Goal: Task Accomplishment & Management: Complete application form

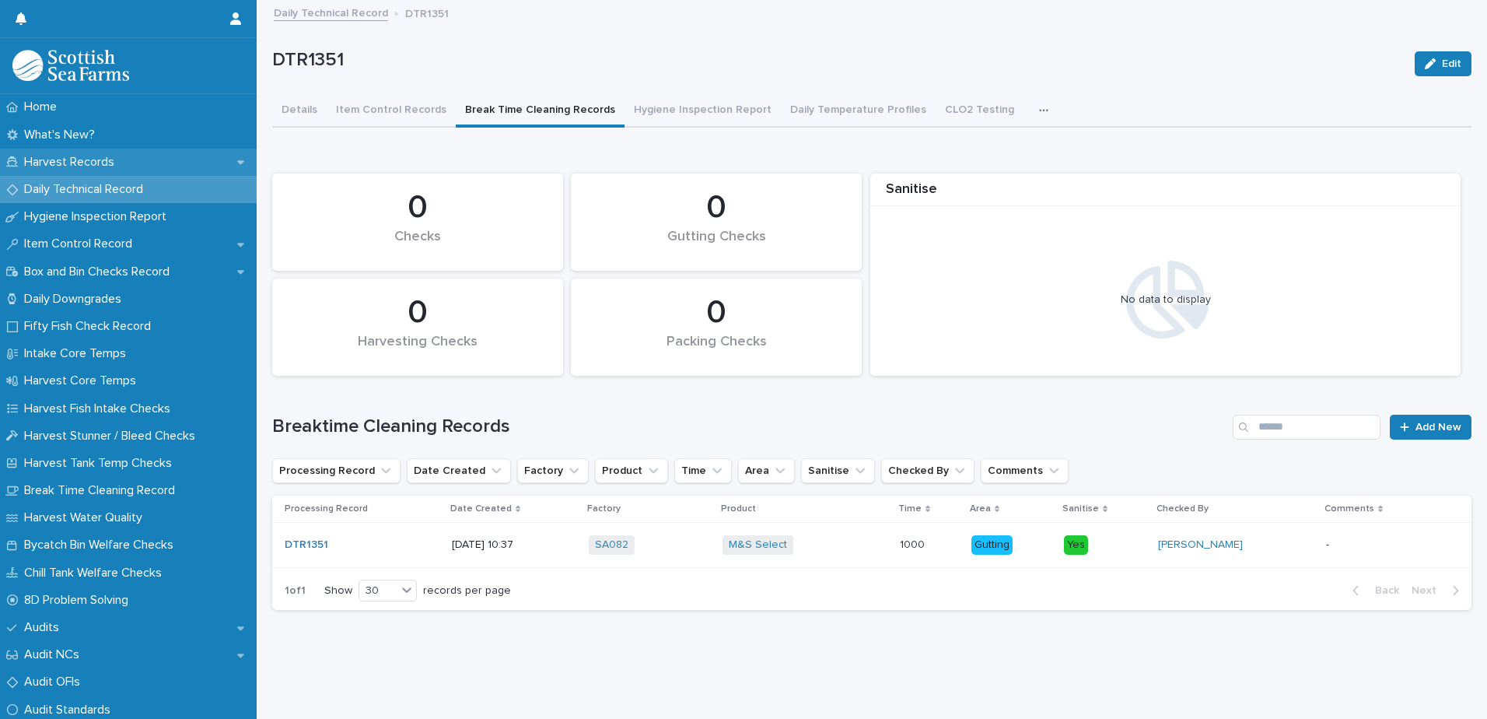
click at [84, 163] on p "Harvest Records" at bounding box center [72, 162] width 109 height 15
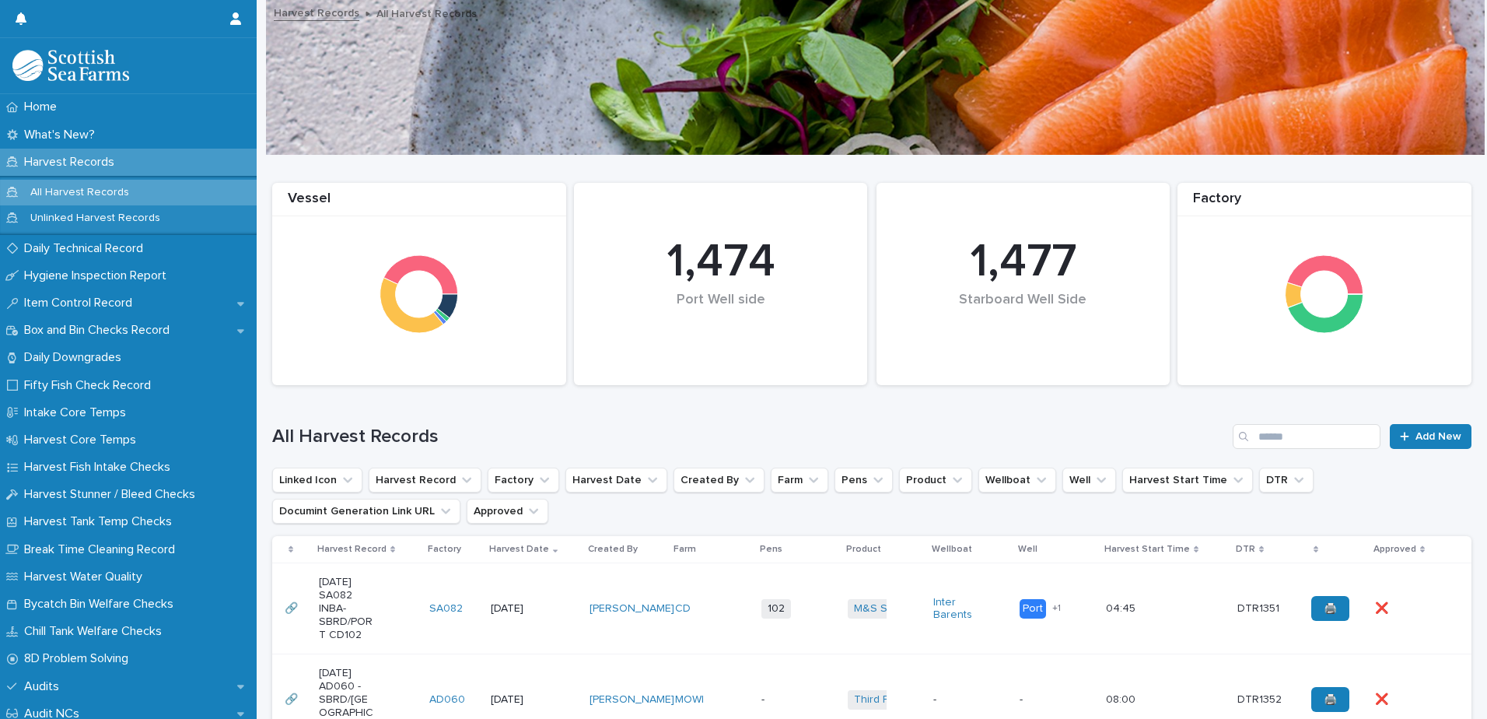
click at [600, 575] on td "[PERSON_NAME]" at bounding box center [626, 608] width 86 height 91
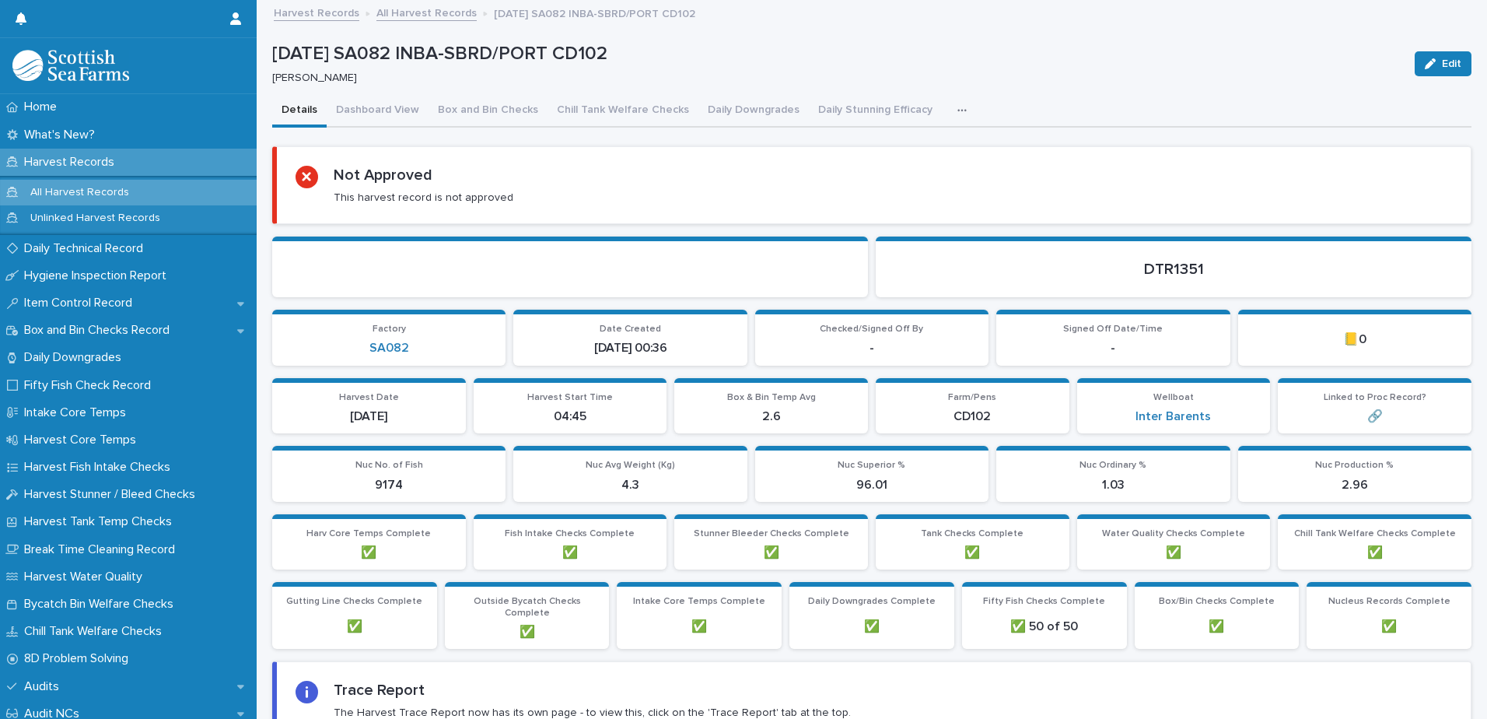
click at [957, 114] on icon "button" at bounding box center [961, 110] width 9 height 11
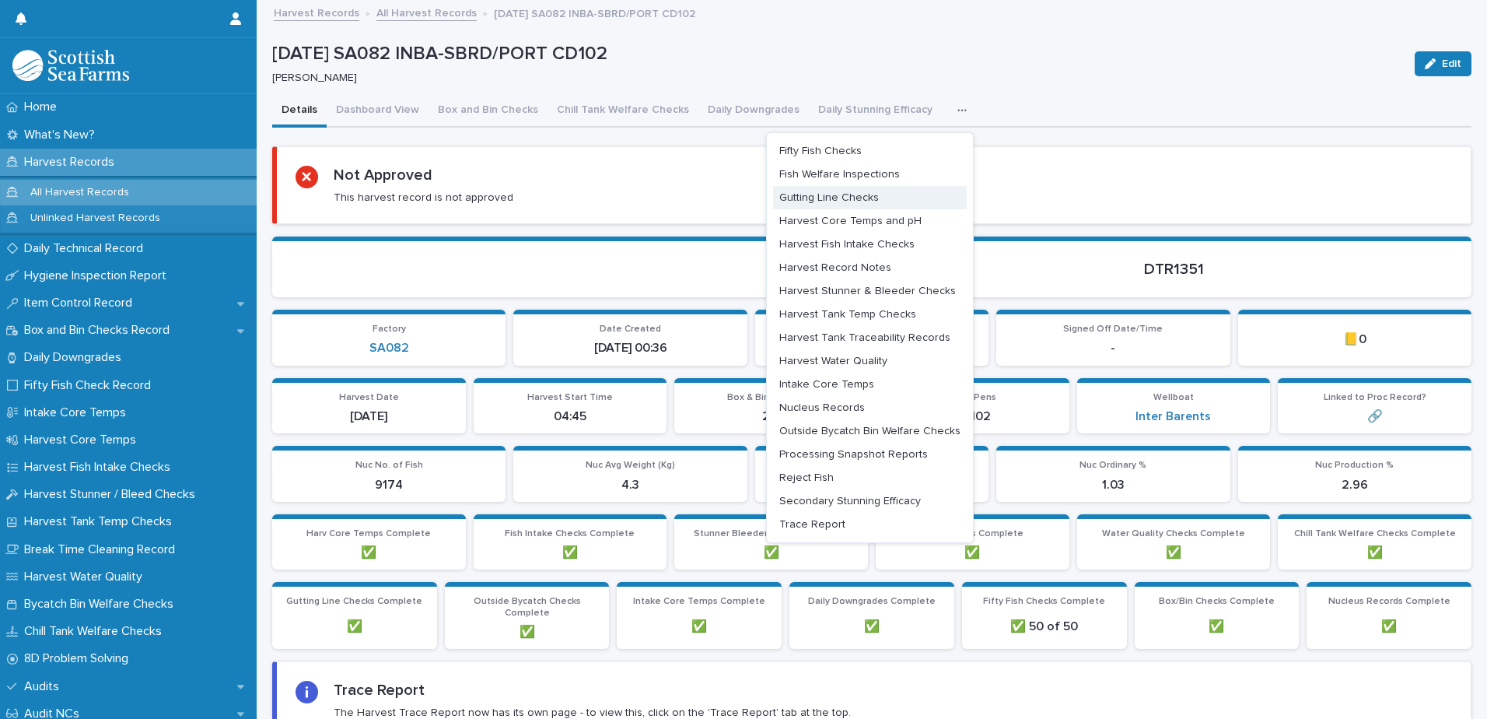
click at [838, 199] on span "Gutting Line Checks" at bounding box center [829, 197] width 100 height 11
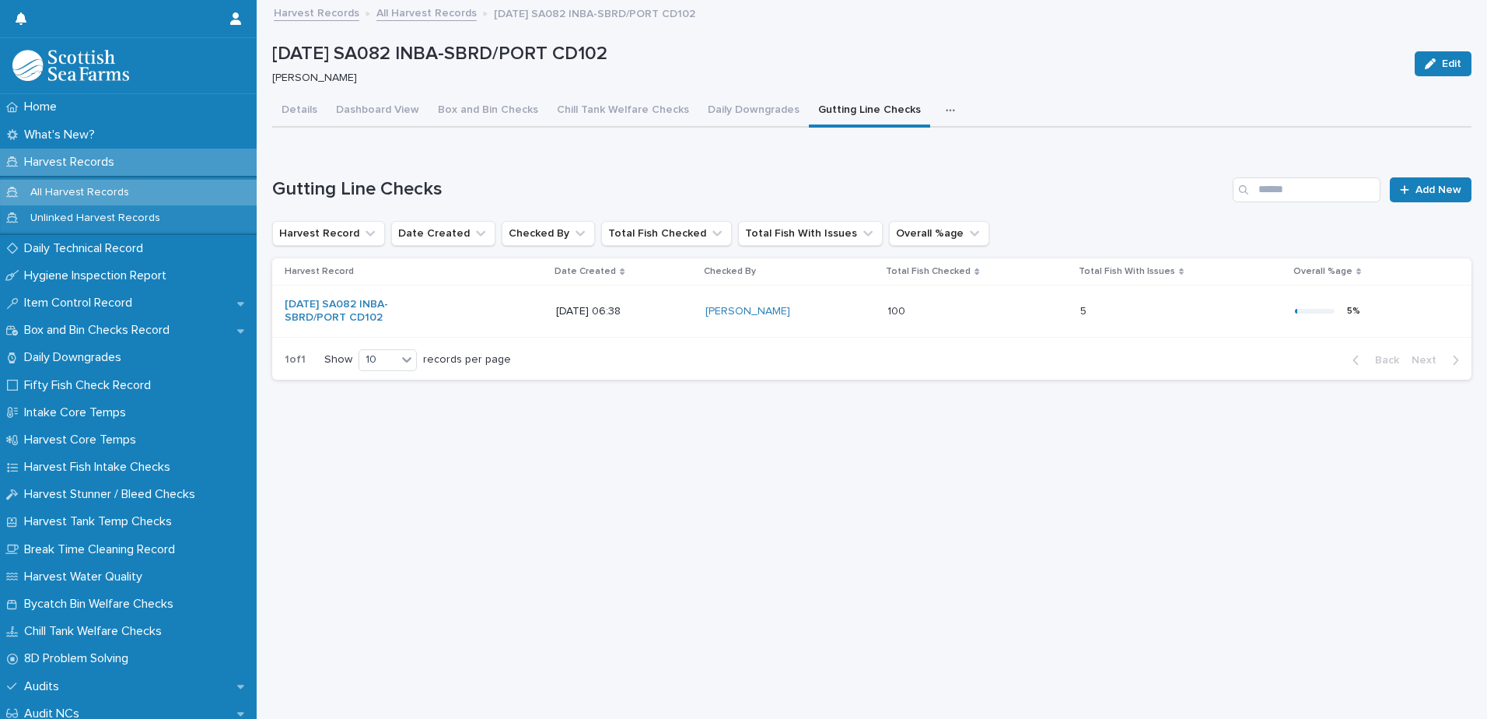
click at [946, 114] on icon "button" at bounding box center [950, 110] width 9 height 11
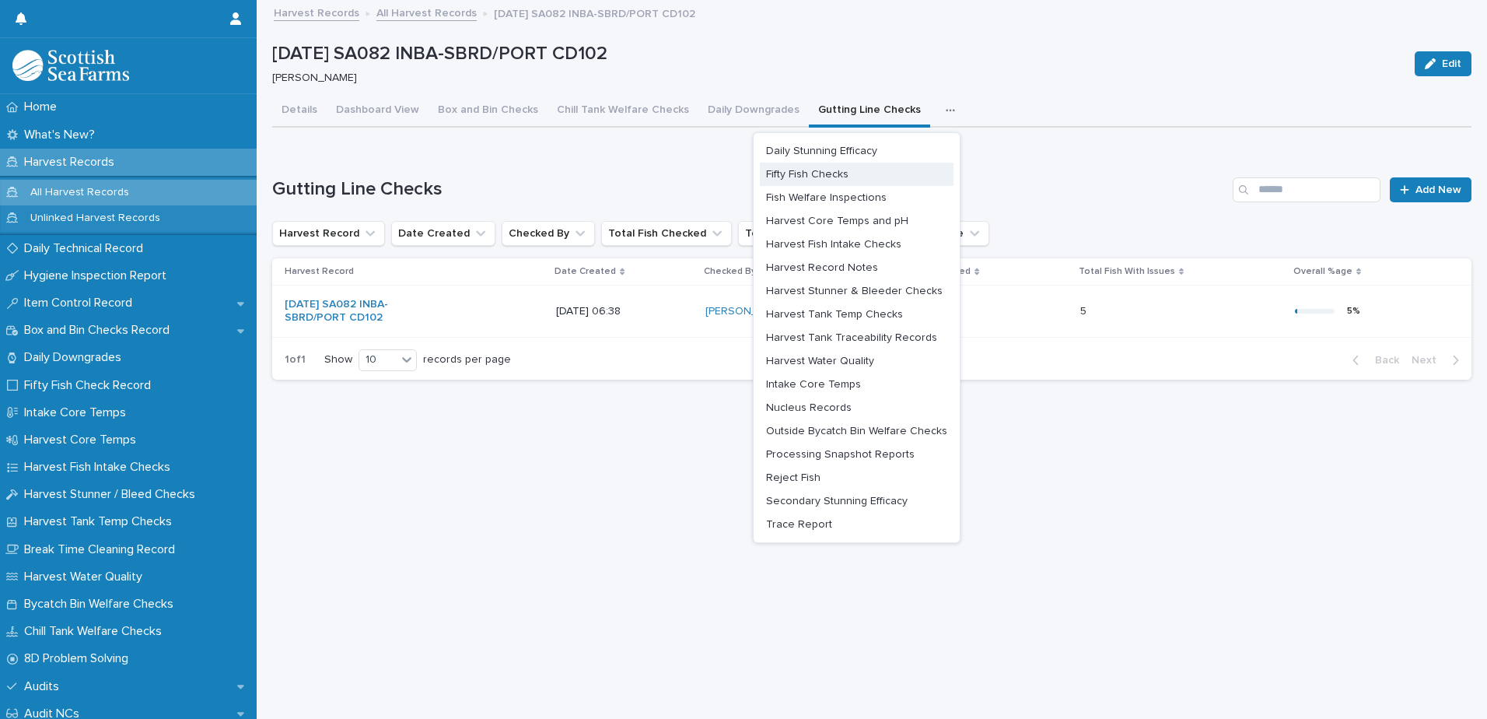
click at [820, 178] on span "Fifty Fish Checks" at bounding box center [807, 174] width 82 height 11
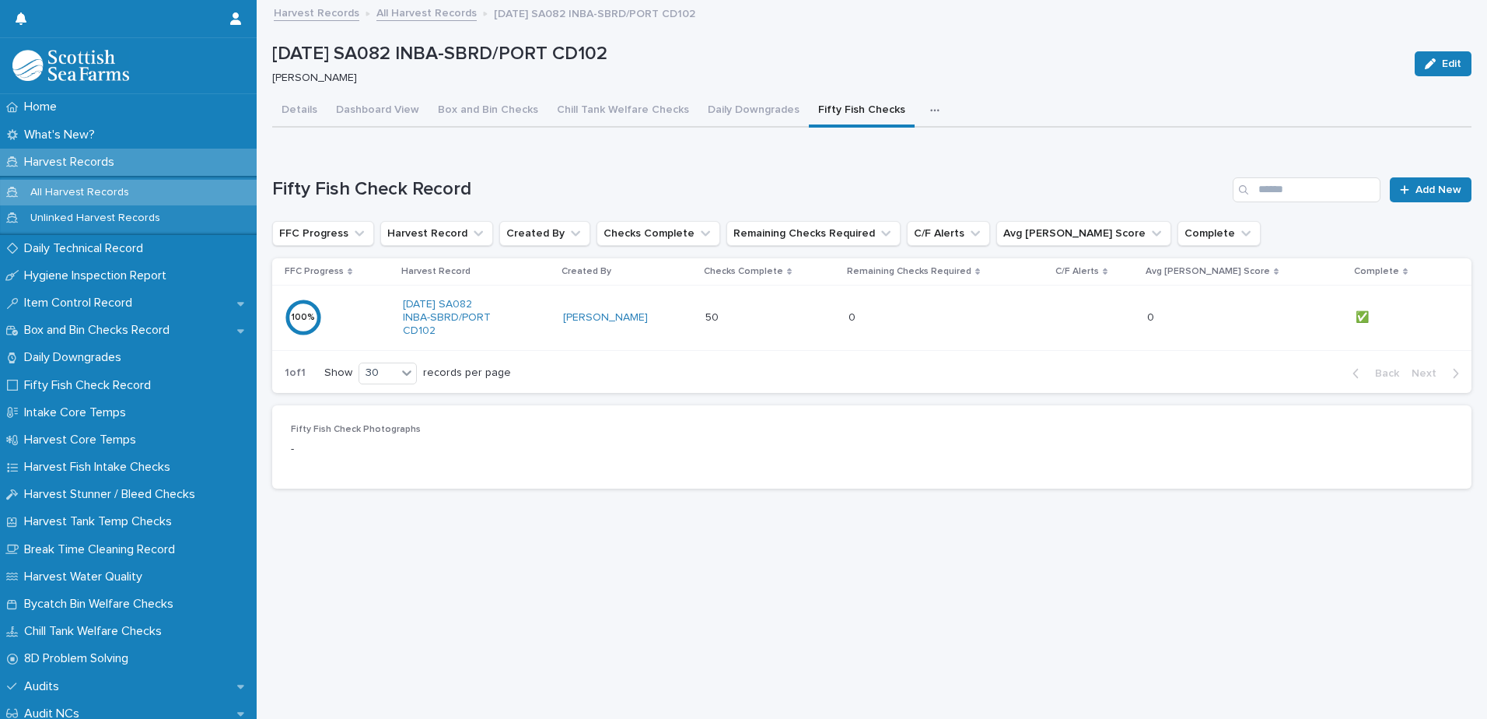
click at [930, 115] on icon "button" at bounding box center [934, 110] width 9 height 11
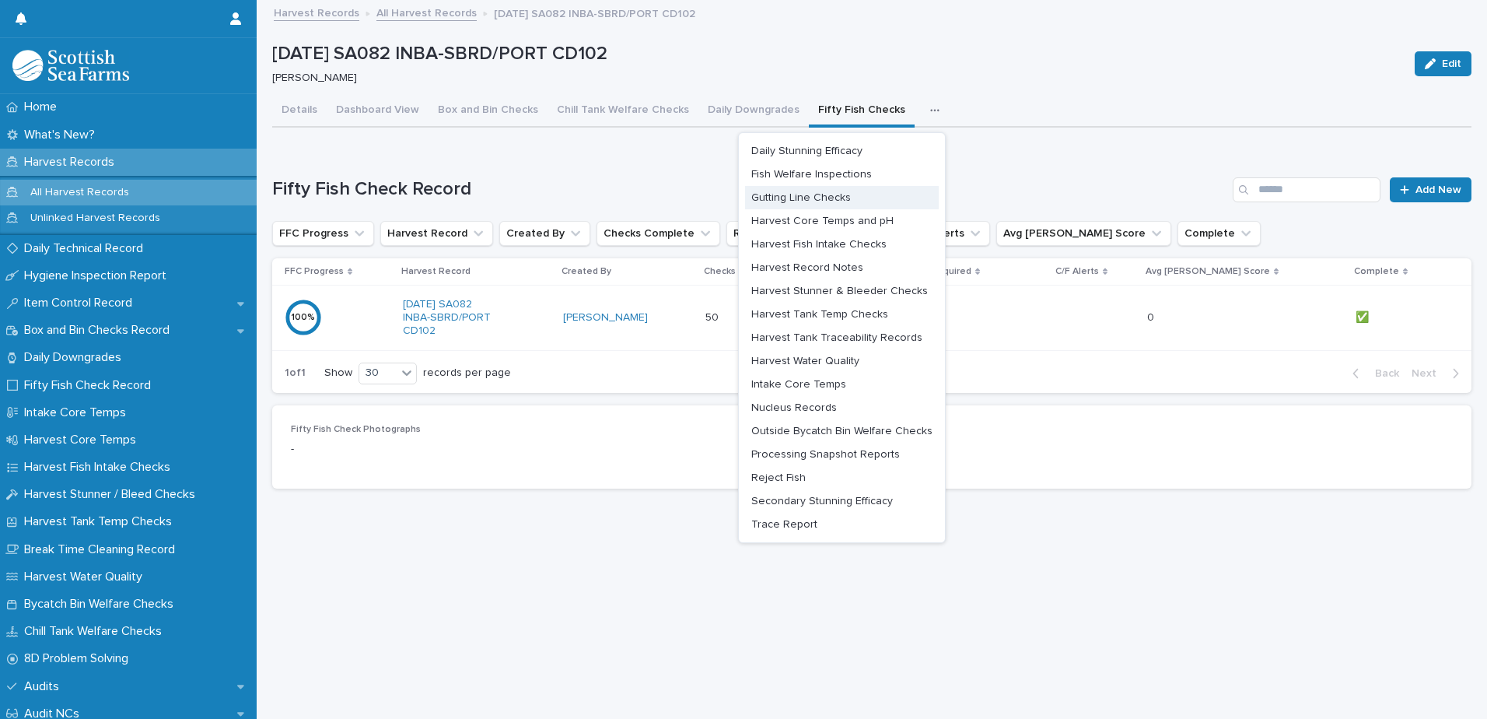
click at [792, 197] on span "Gutting Line Checks" at bounding box center [801, 197] width 100 height 11
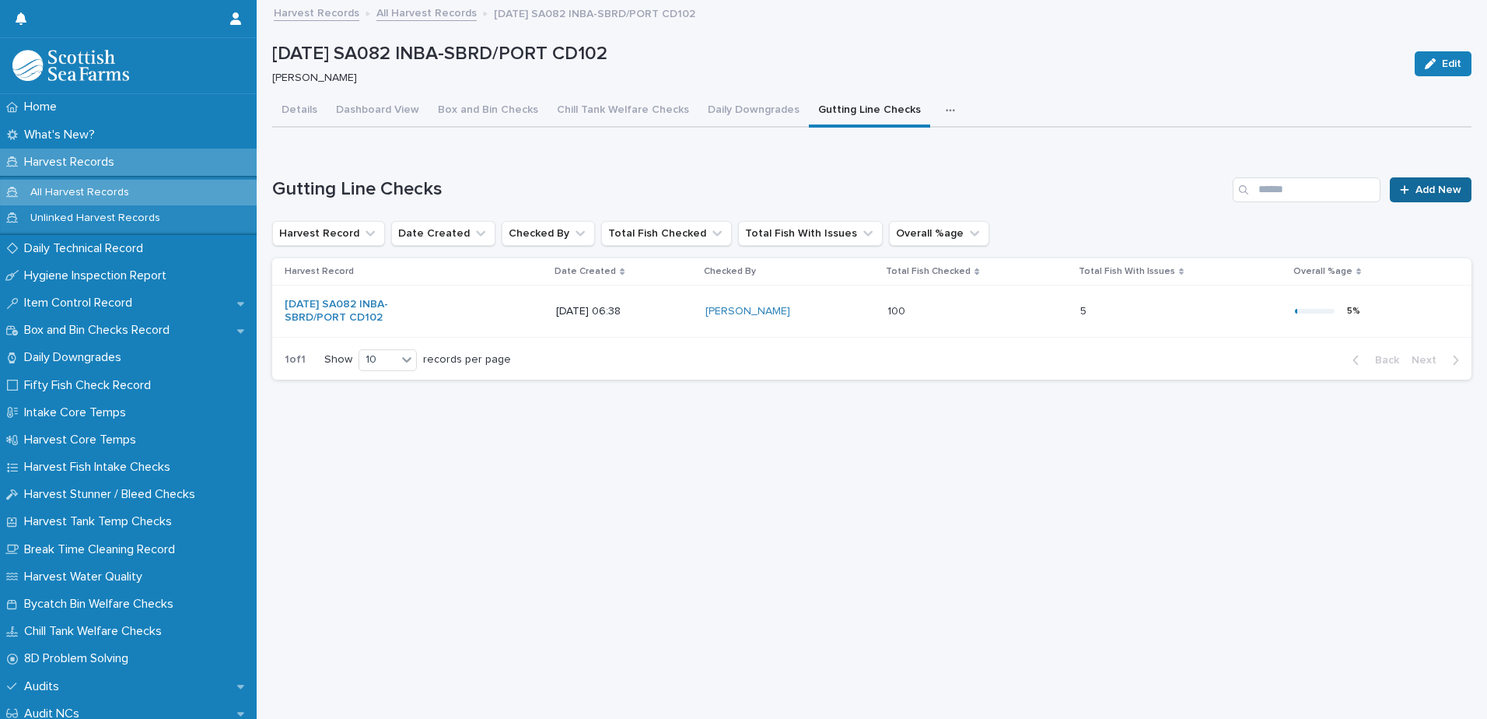
click at [1425, 194] on link "Add New" at bounding box center [1431, 189] width 82 height 25
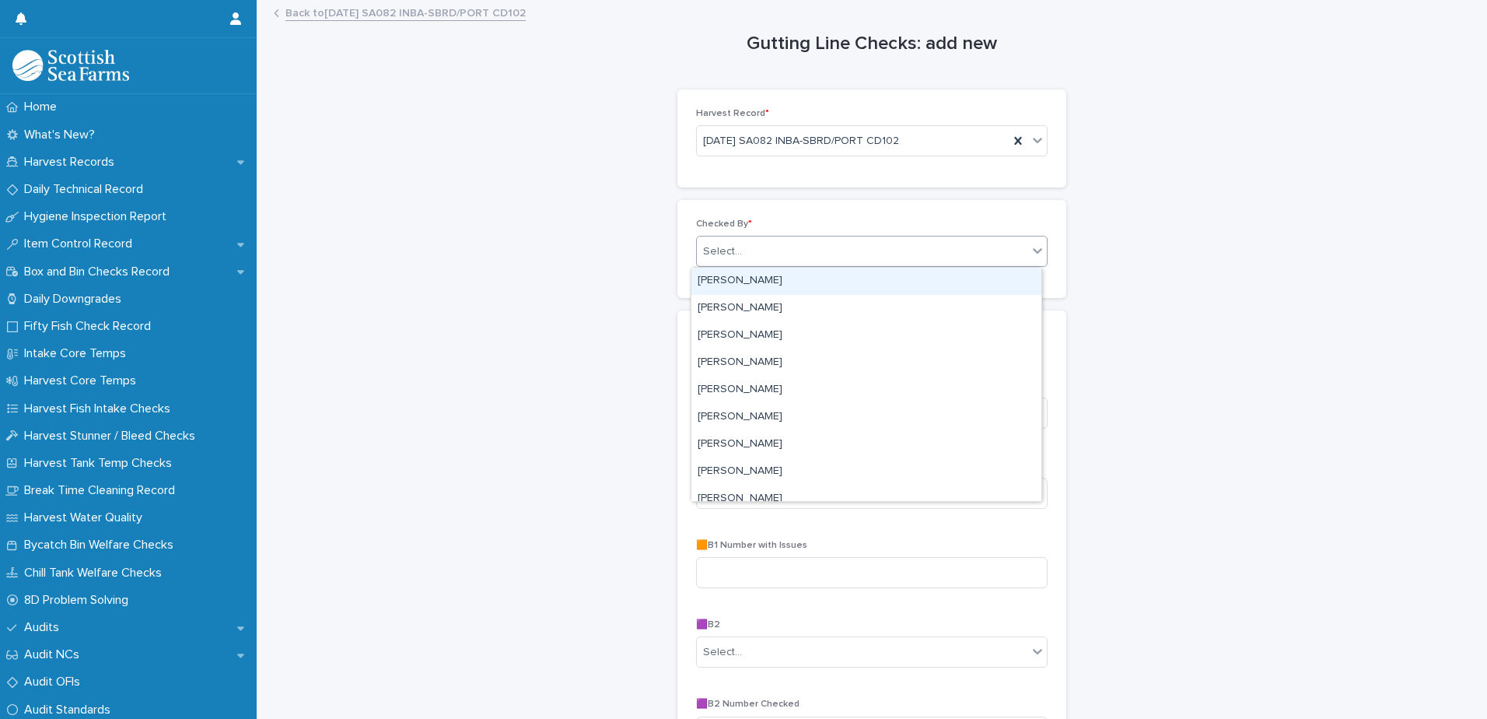
click at [820, 250] on div "Select..." at bounding box center [862, 252] width 330 height 26
type input "****"
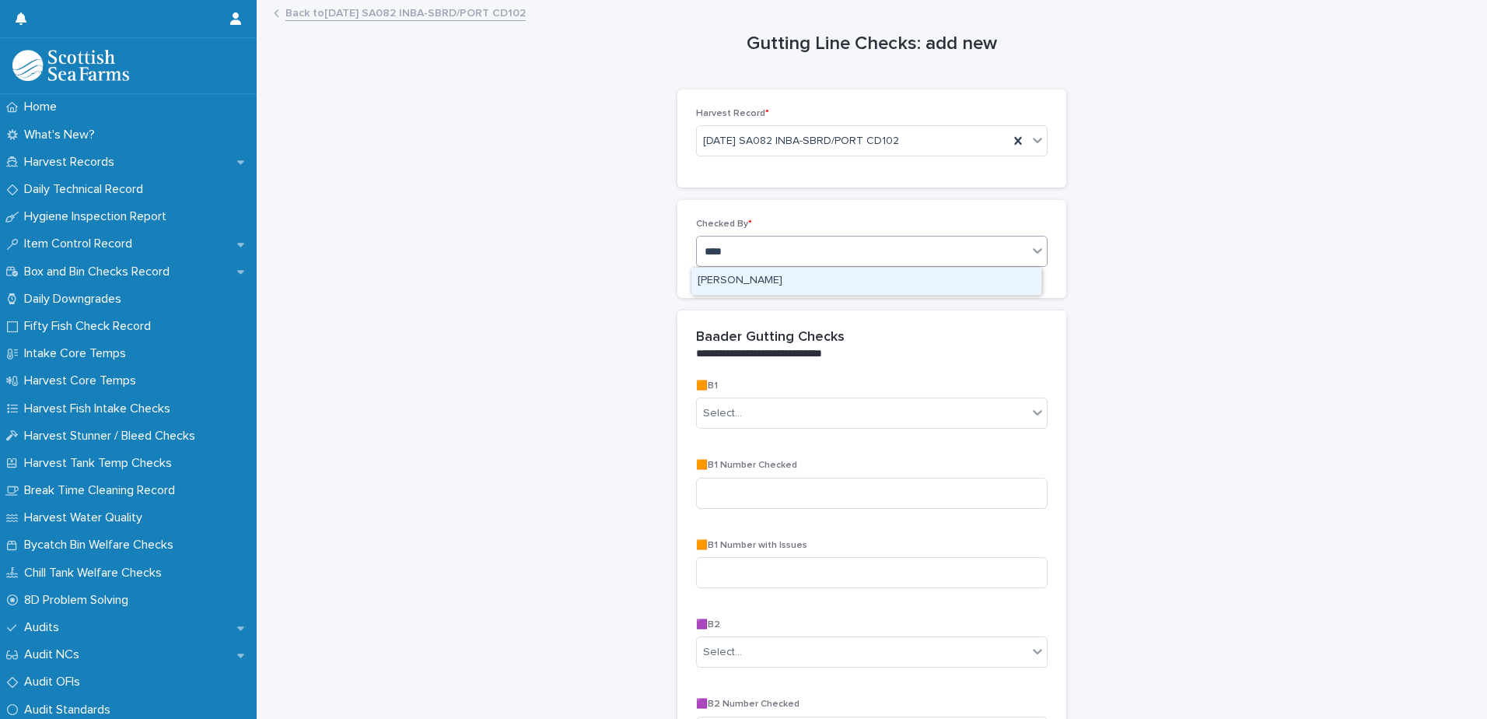
click at [758, 283] on div "[PERSON_NAME]" at bounding box center [866, 281] width 350 height 27
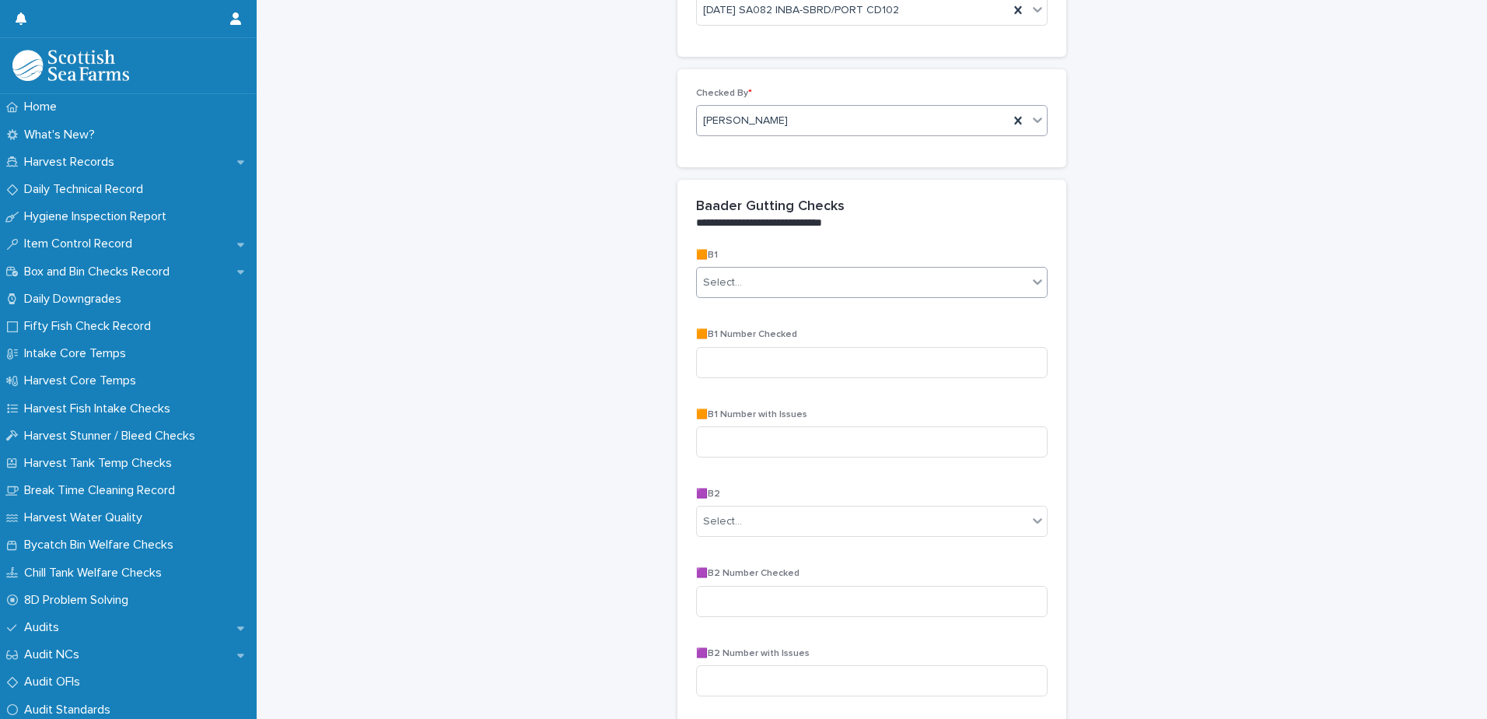
scroll to position [156, 0]
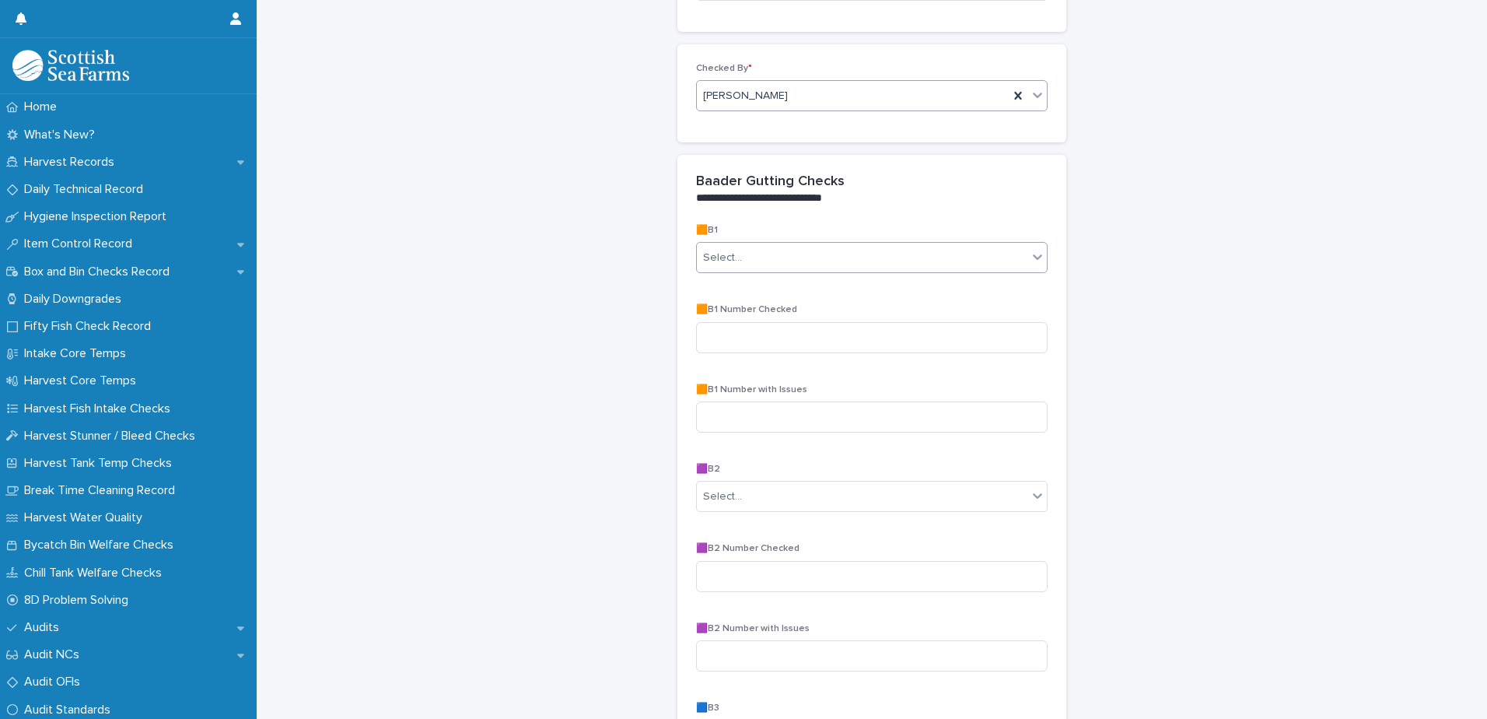
click at [792, 254] on div "Select..." at bounding box center [862, 258] width 330 height 26
click at [780, 258] on div "Select..." at bounding box center [862, 258] width 330 height 26
click at [735, 347] on div "Yes" at bounding box center [866, 341] width 350 height 27
click at [775, 333] on input at bounding box center [871, 337] width 351 height 31
type input "**"
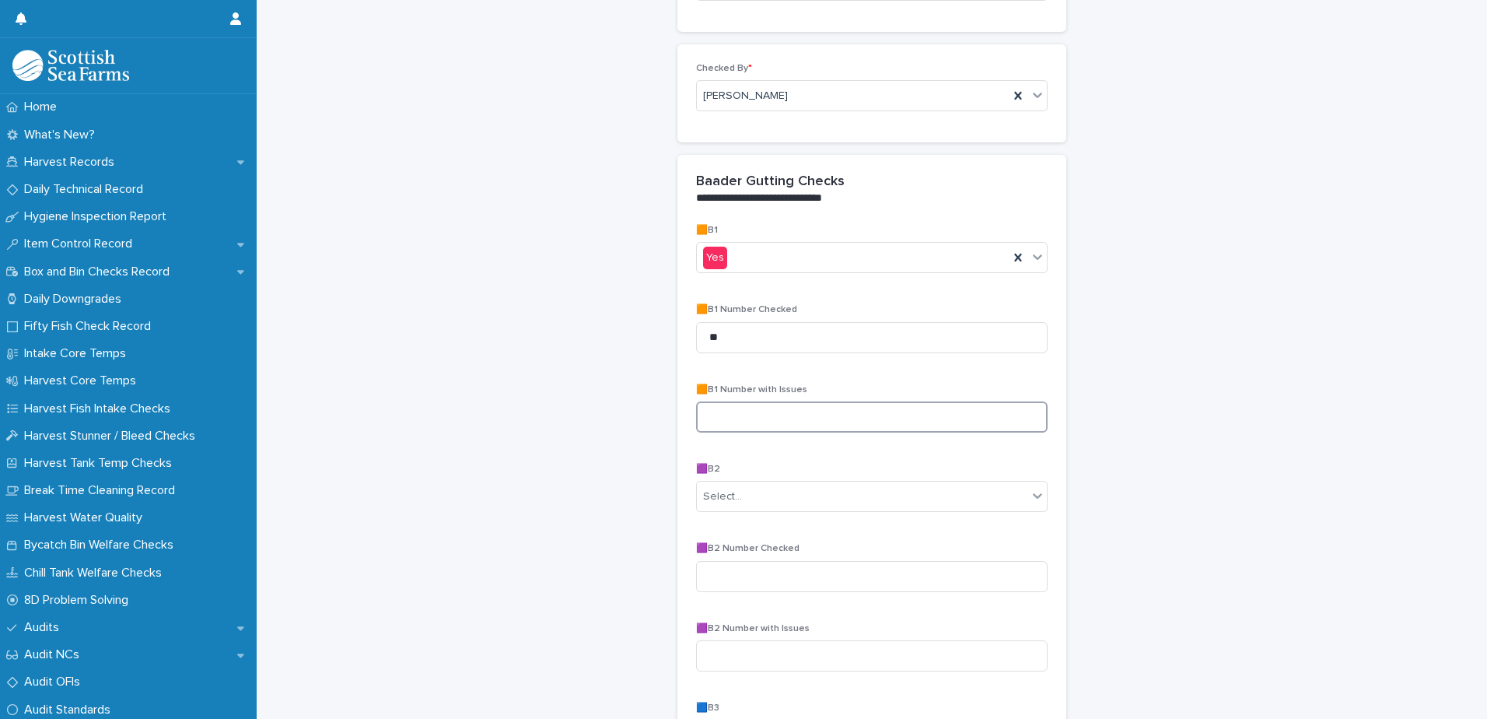
click at [779, 417] on input at bounding box center [871, 416] width 351 height 31
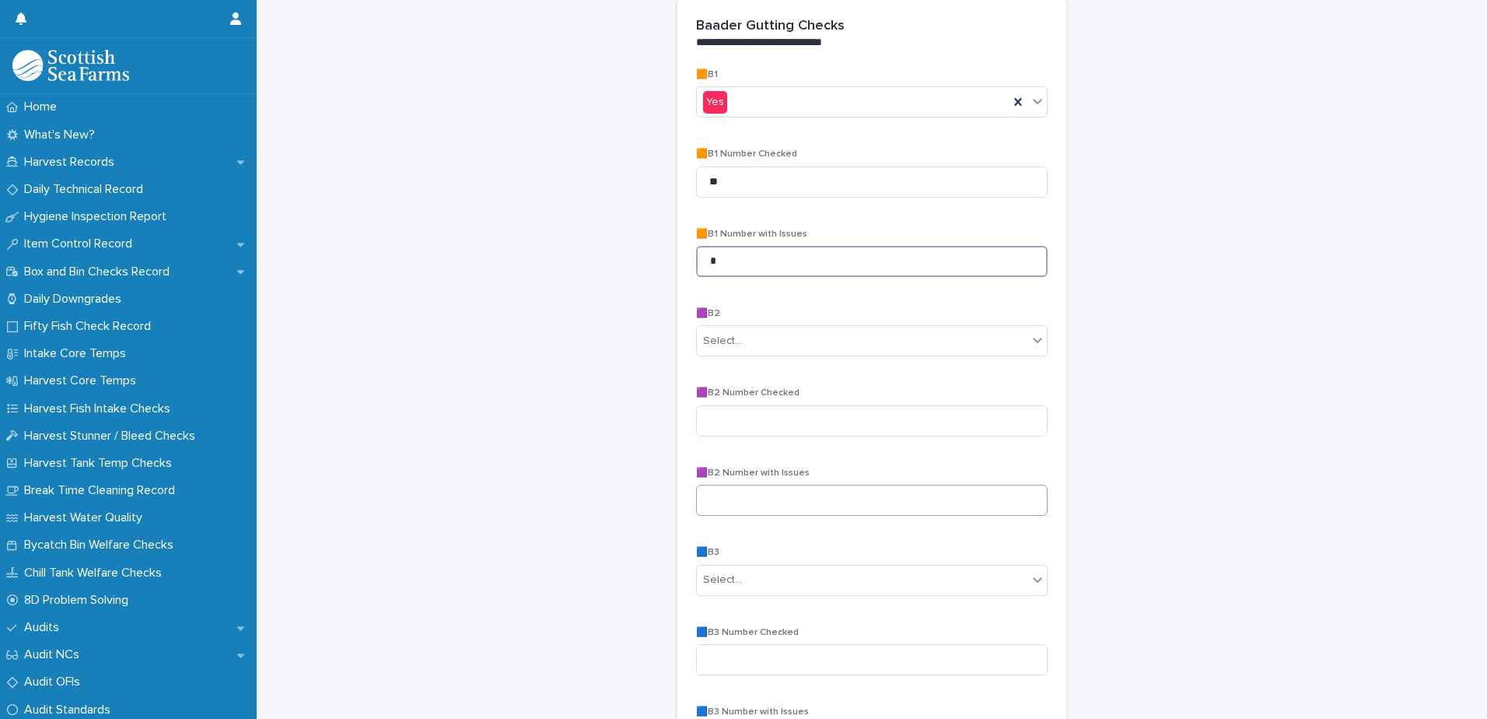
scroll to position [389, 0]
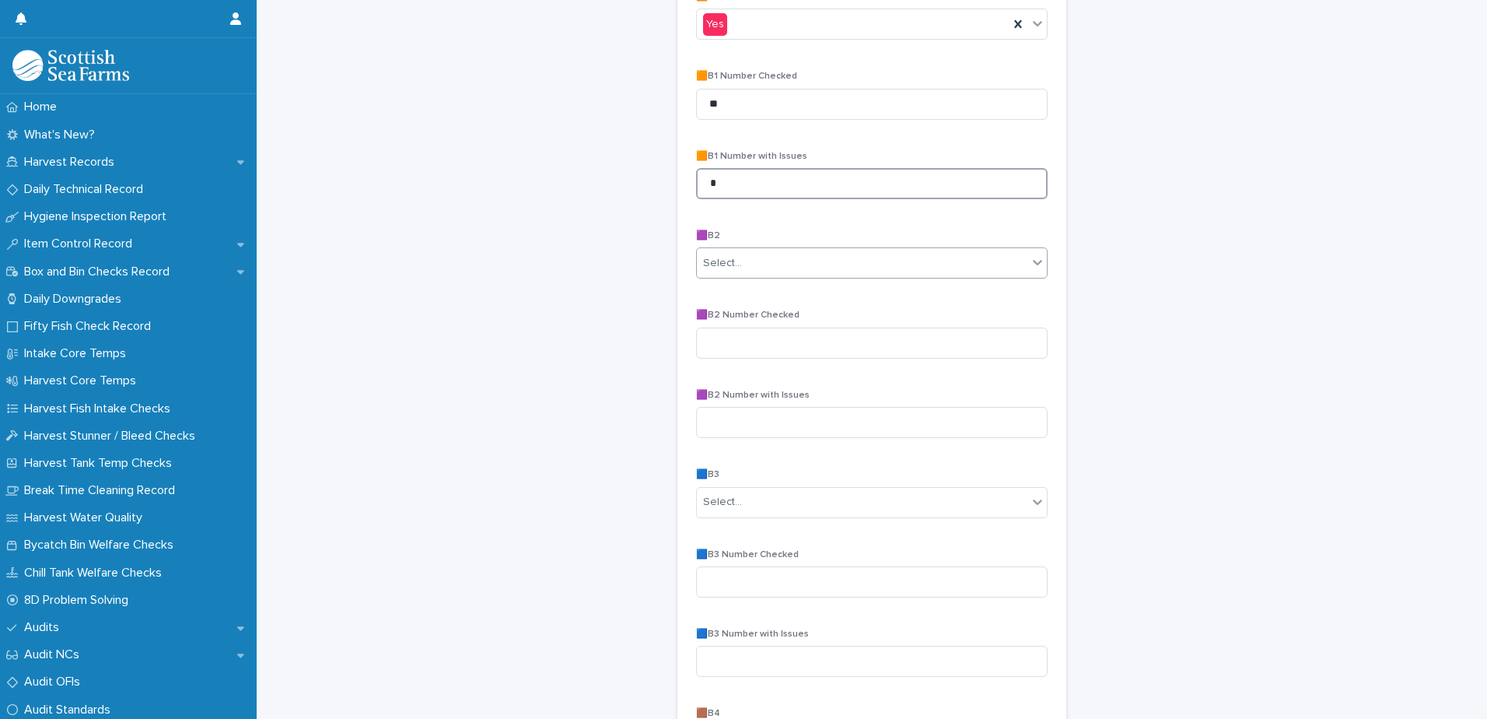
type input "*"
click at [747, 264] on div "Select..." at bounding box center [862, 263] width 330 height 26
type input "*"
click at [741, 264] on div "Select..." at bounding box center [862, 263] width 330 height 26
click at [748, 257] on div "Select..." at bounding box center [862, 263] width 330 height 26
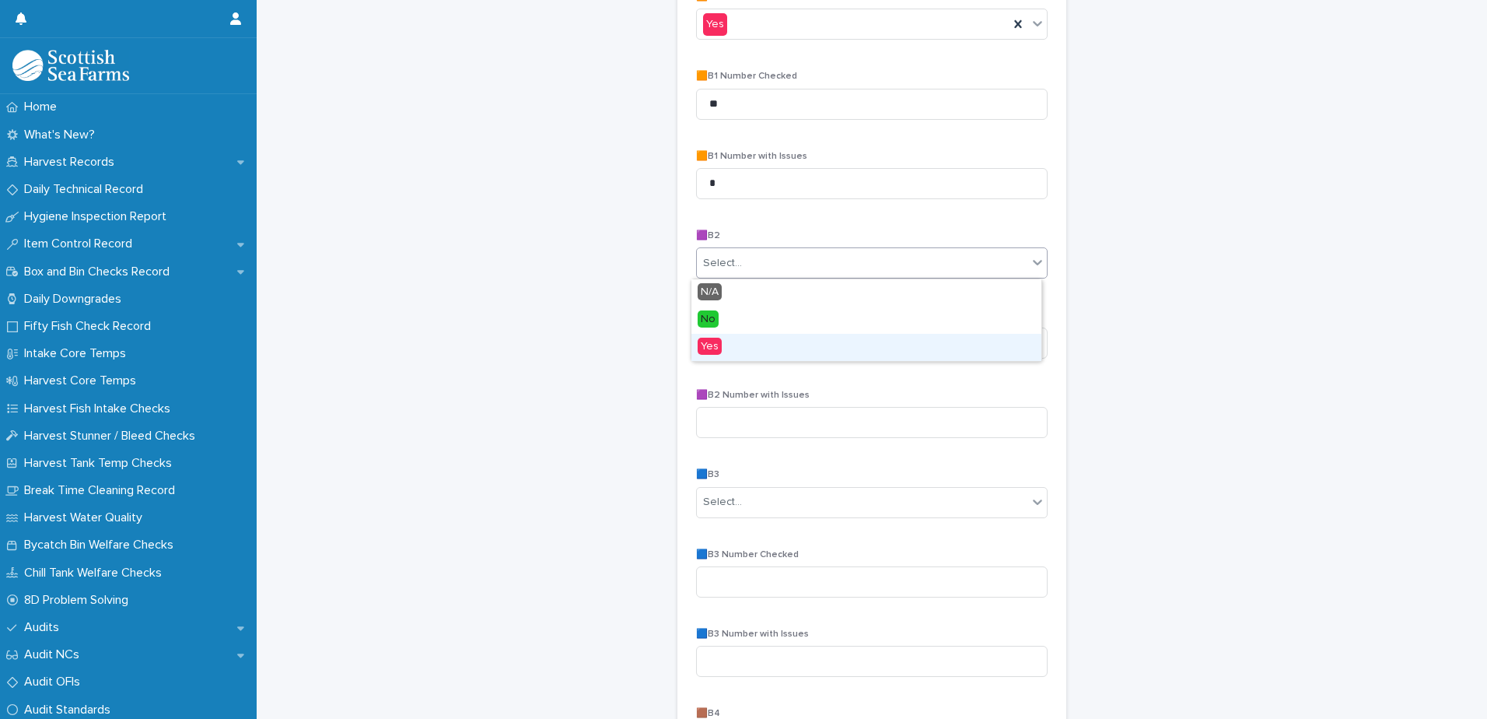
drag, startPoint x: 739, startPoint y: 342, endPoint x: 757, endPoint y: 365, distance: 28.8
click at [743, 347] on div "Yes" at bounding box center [866, 347] width 350 height 27
click at [752, 351] on input at bounding box center [871, 342] width 351 height 31
type input "**"
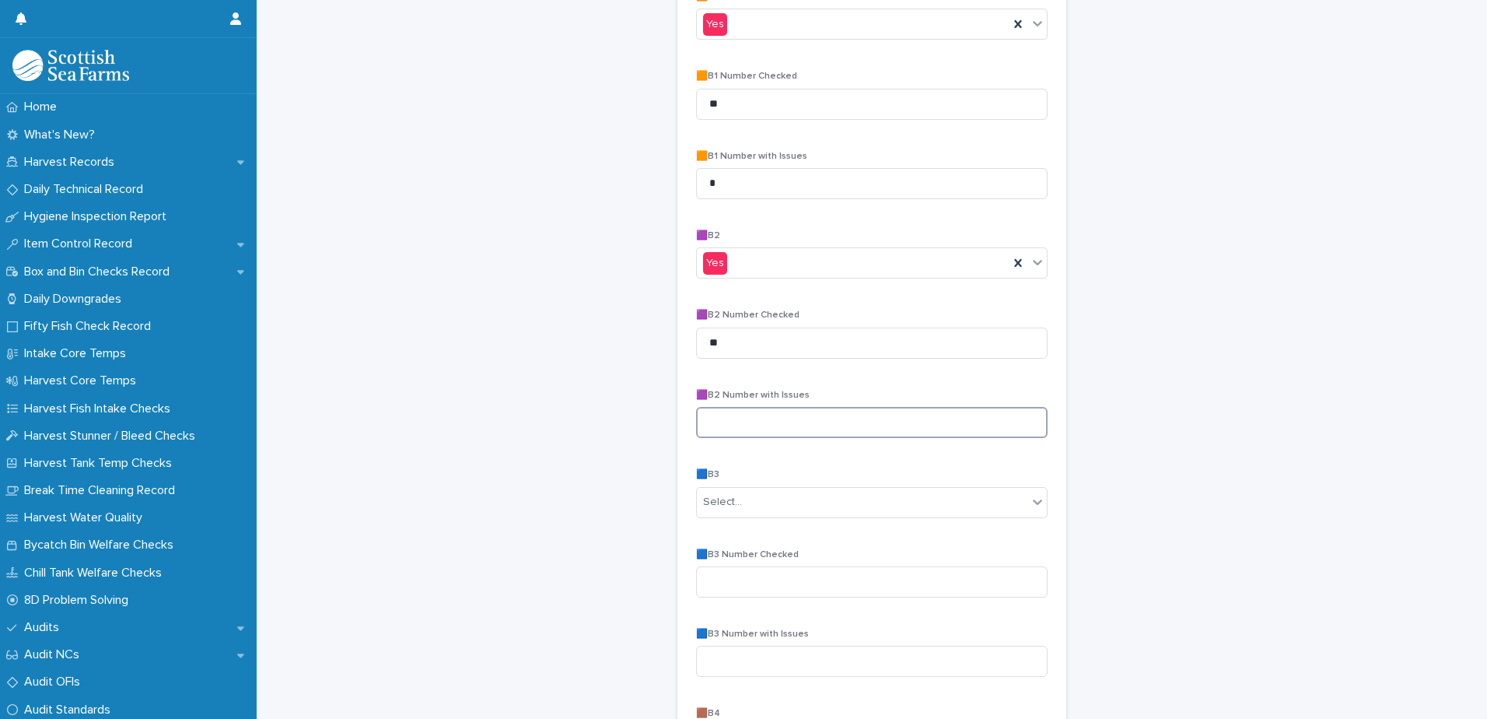
click at [762, 428] on input at bounding box center [871, 422] width 351 height 31
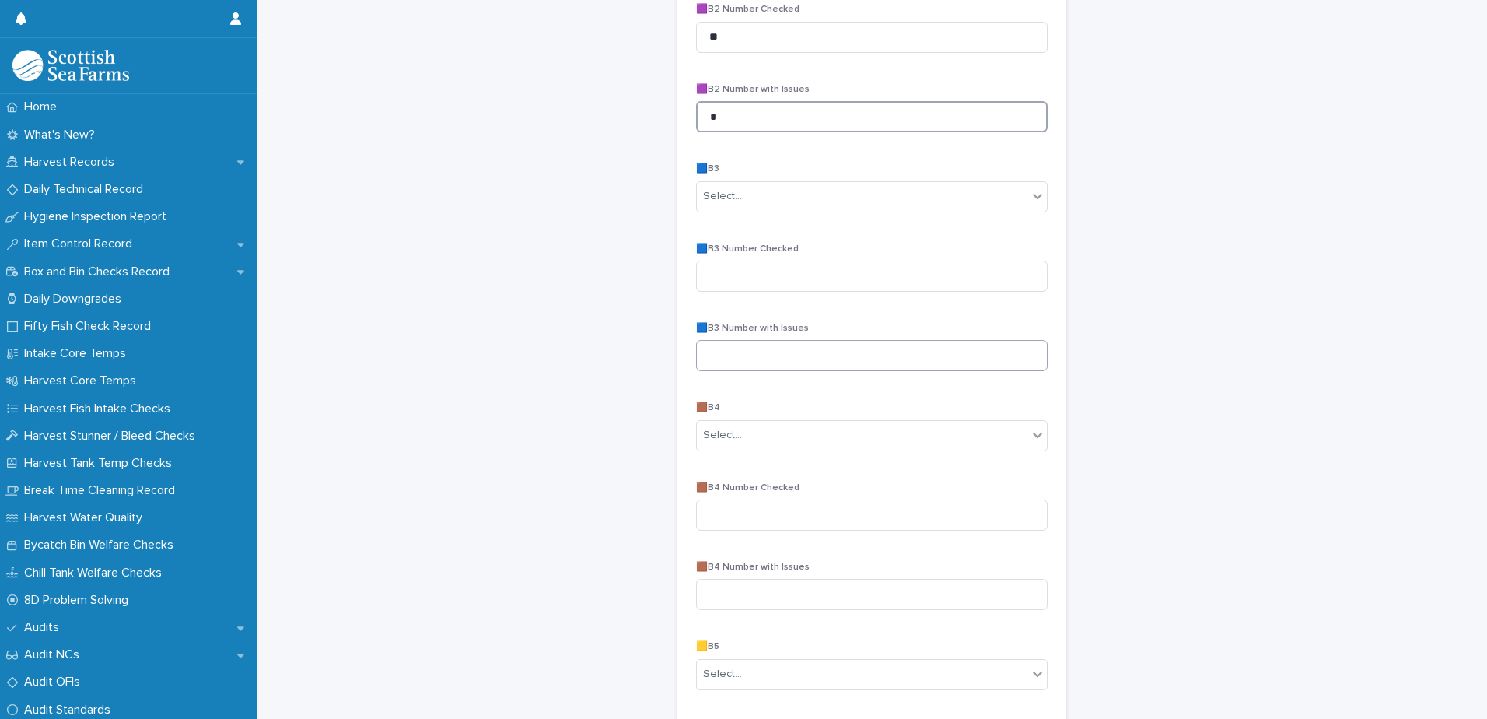
scroll to position [700, 0]
type input "*"
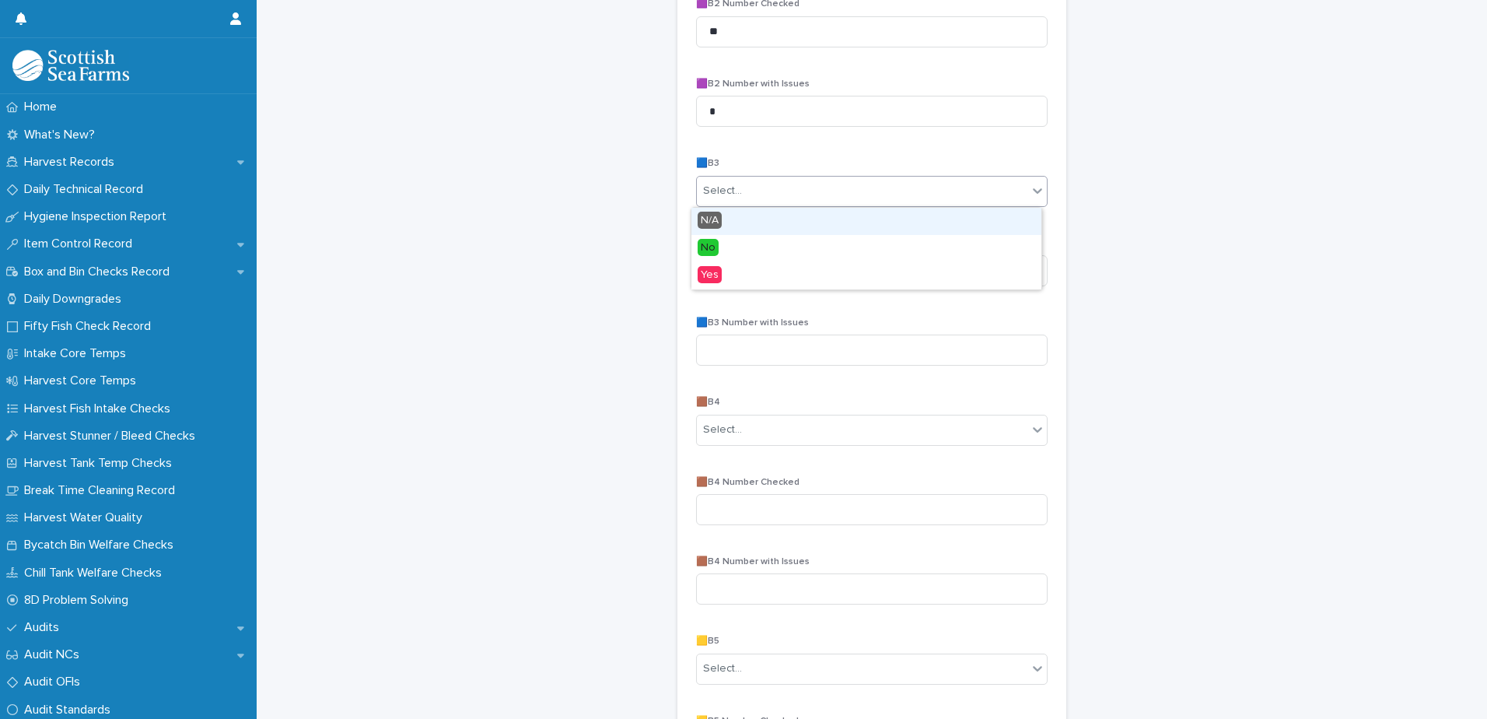
click at [783, 187] on div "Select..." at bounding box center [862, 191] width 330 height 26
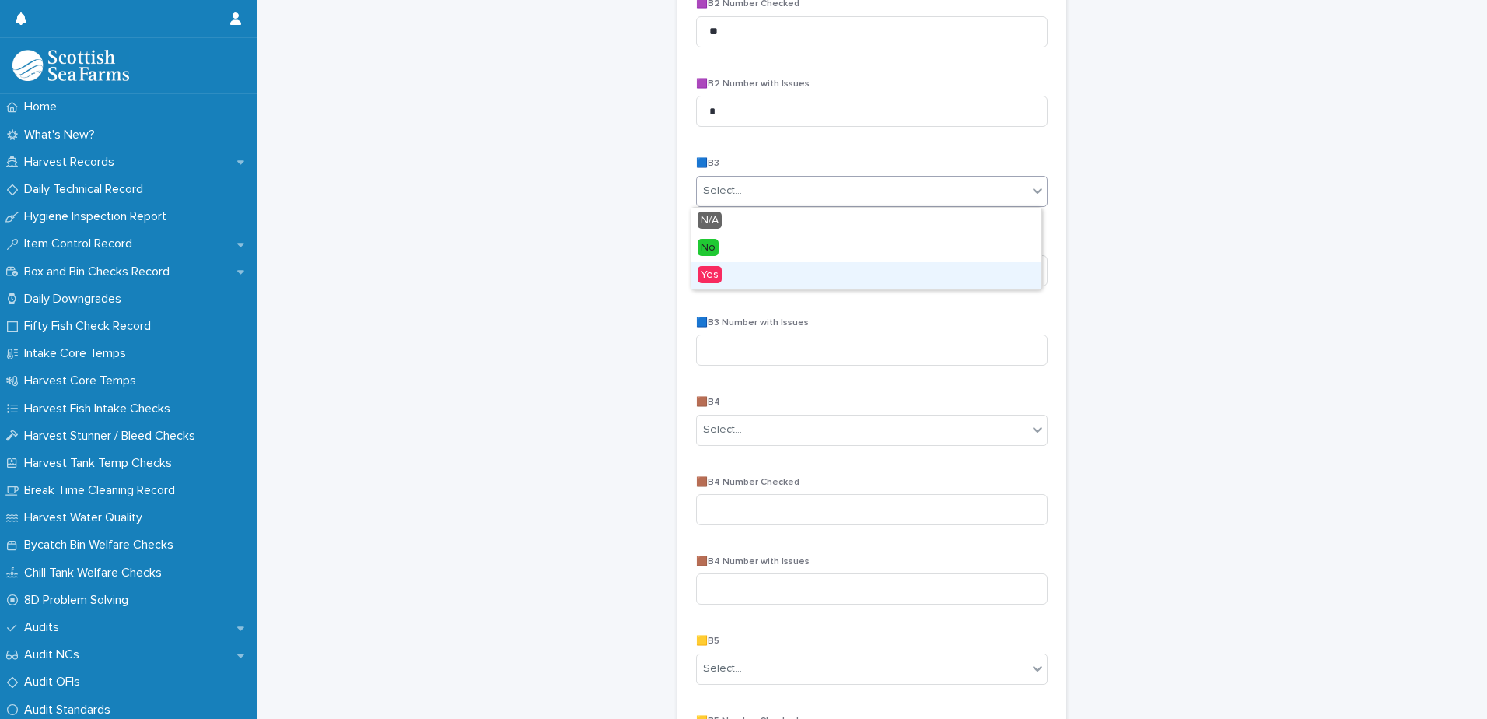
click at [749, 279] on div "Yes" at bounding box center [866, 275] width 350 height 27
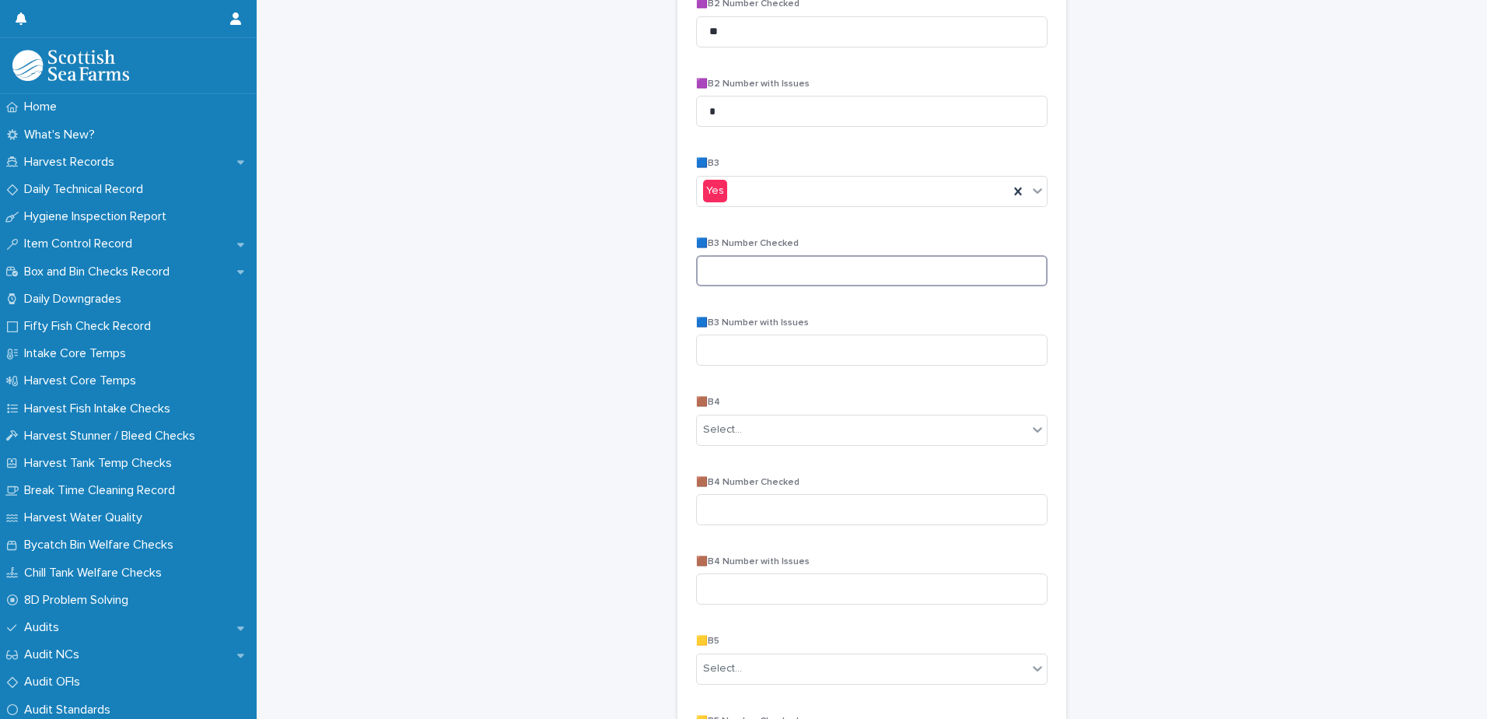
click at [770, 275] on input at bounding box center [871, 270] width 351 height 31
type input "**"
click at [750, 355] on input at bounding box center [871, 349] width 351 height 31
type input "*"
click at [792, 434] on div "Select..." at bounding box center [862, 430] width 330 height 26
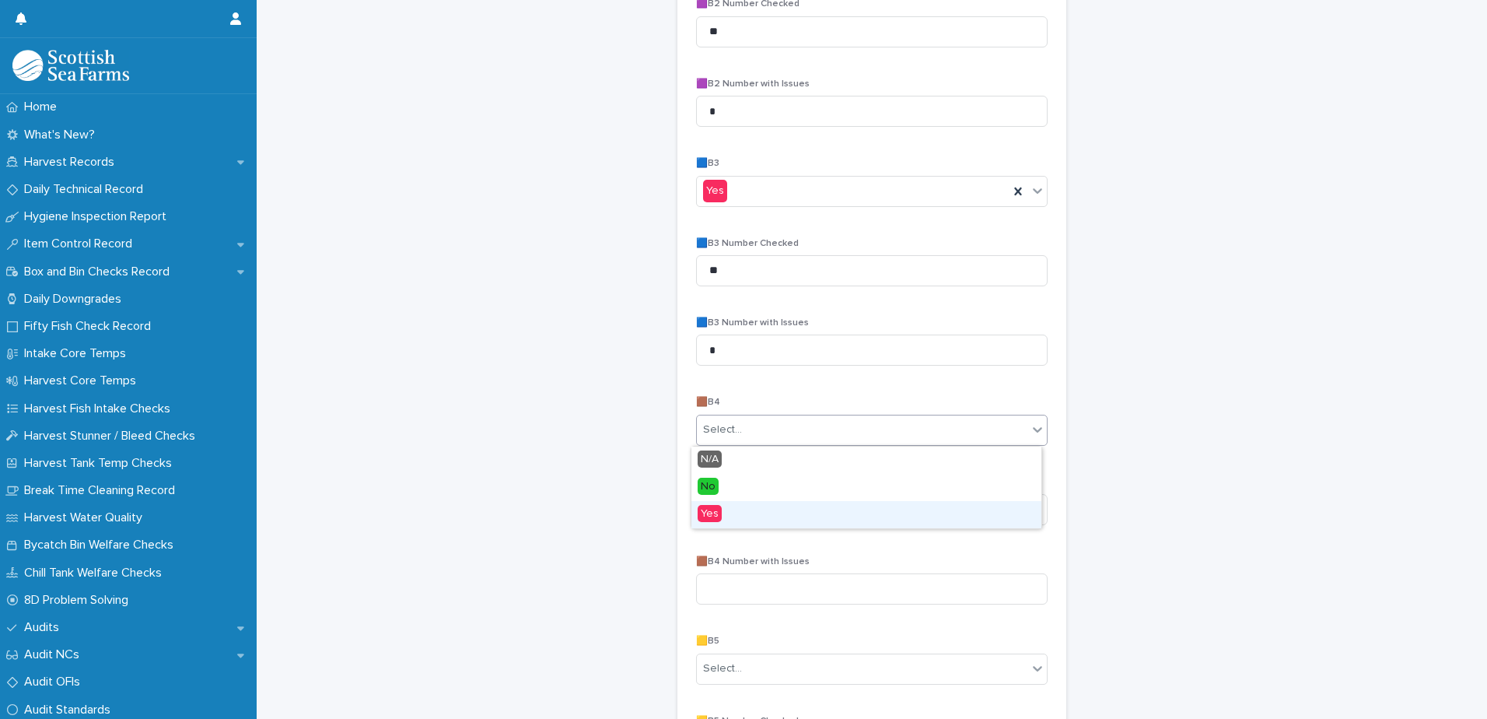
click at [731, 519] on div "Yes" at bounding box center [866, 514] width 350 height 27
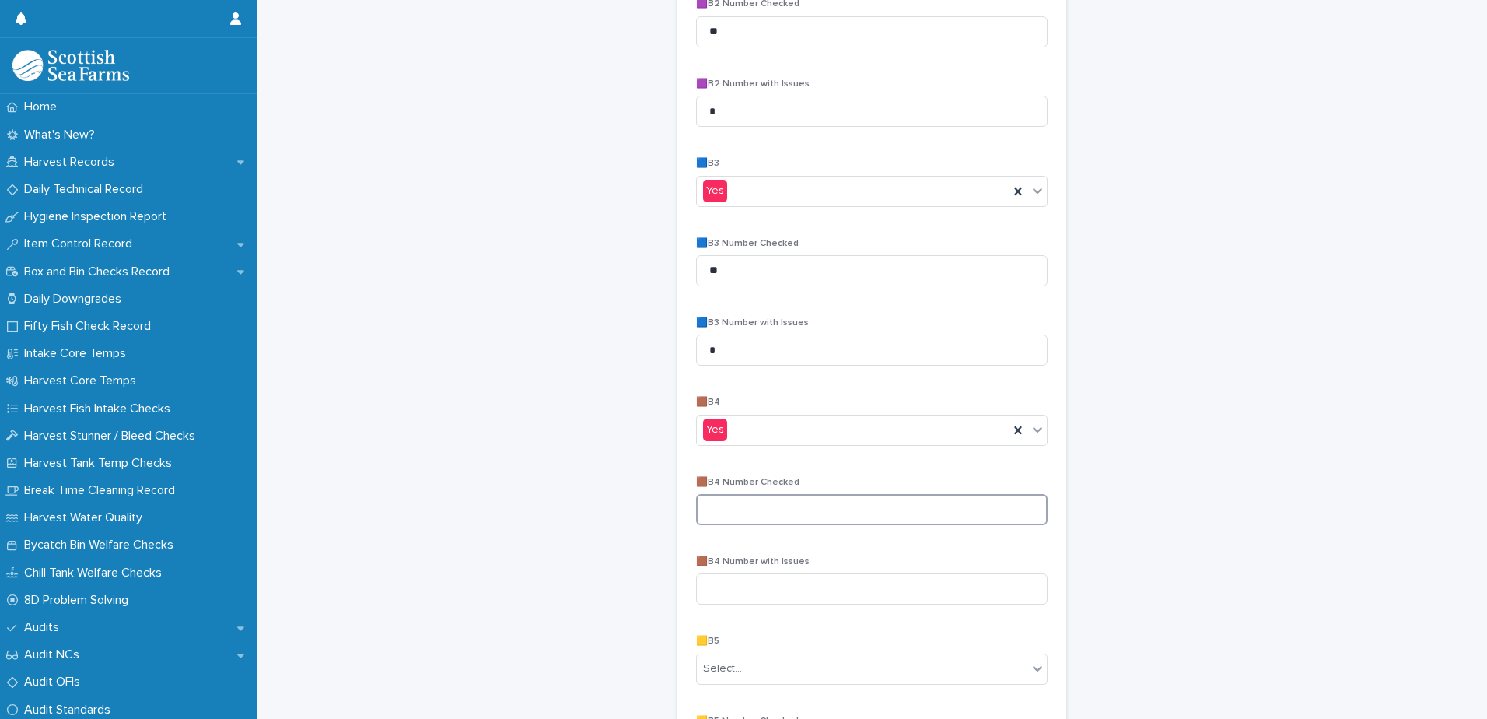
click at [801, 512] on input at bounding box center [871, 509] width 351 height 31
type input "**"
click at [757, 585] on input at bounding box center [871, 588] width 351 height 31
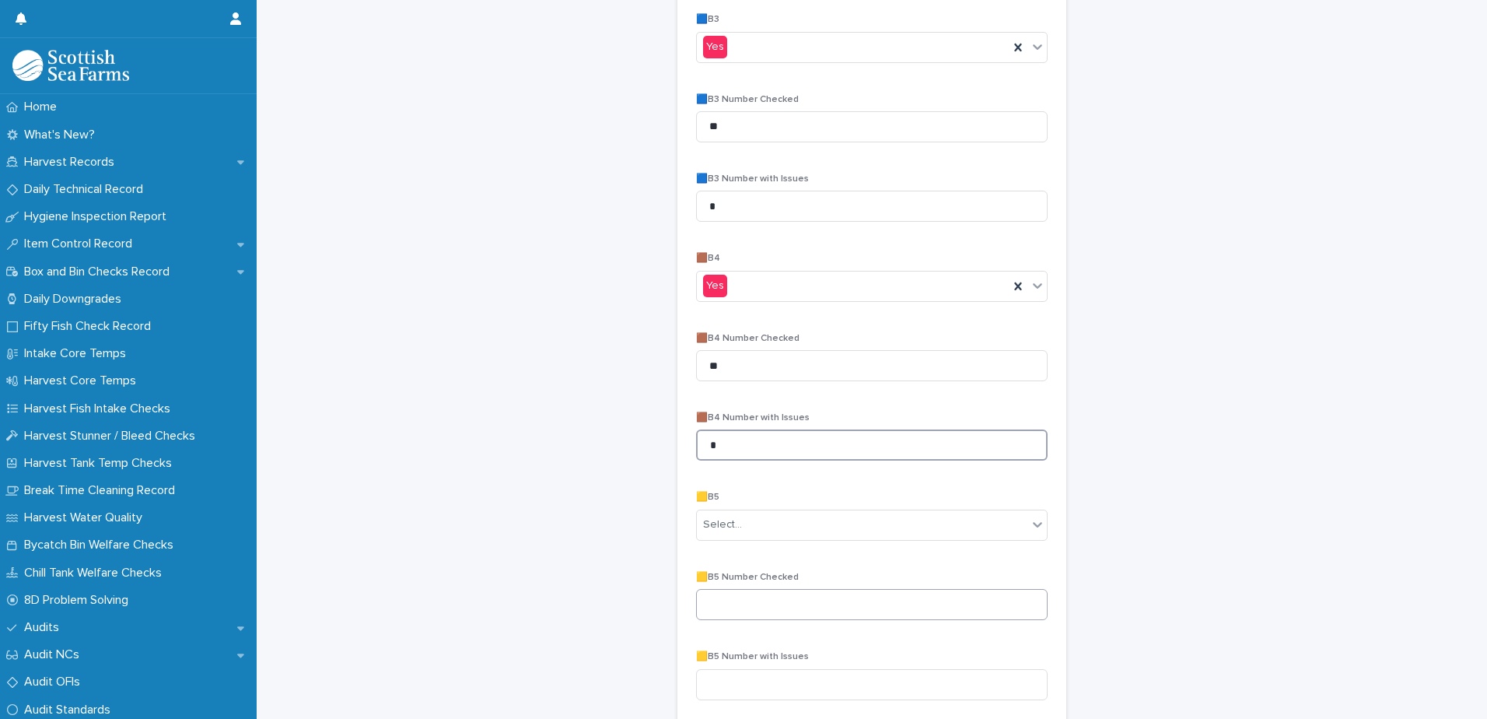
scroll to position [855, 0]
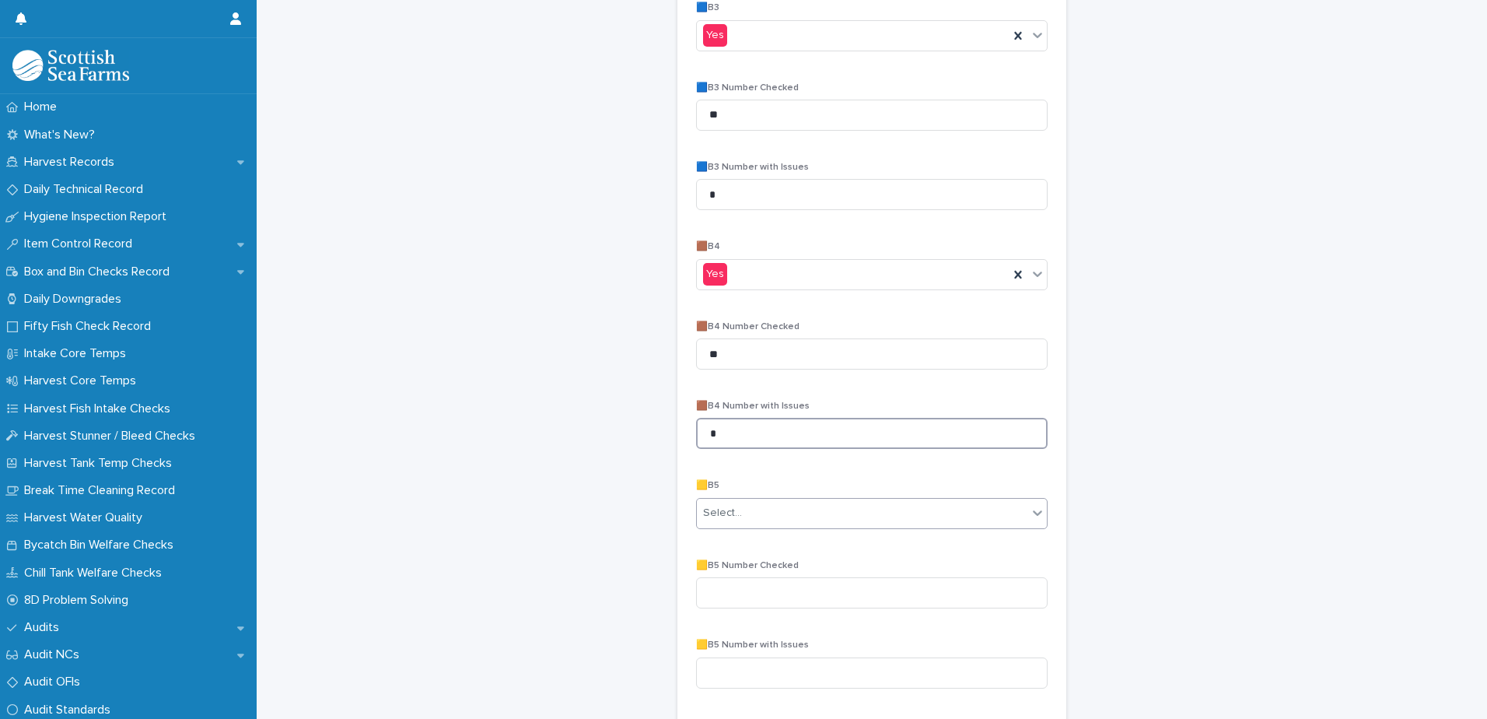
type input "*"
click at [775, 509] on div "Select..." at bounding box center [862, 513] width 330 height 26
drag, startPoint x: 749, startPoint y: 600, endPoint x: 753, endPoint y: 586, distance: 13.8
click at [749, 599] on div "Yes" at bounding box center [866, 597] width 350 height 27
click at [795, 600] on input at bounding box center [871, 592] width 351 height 31
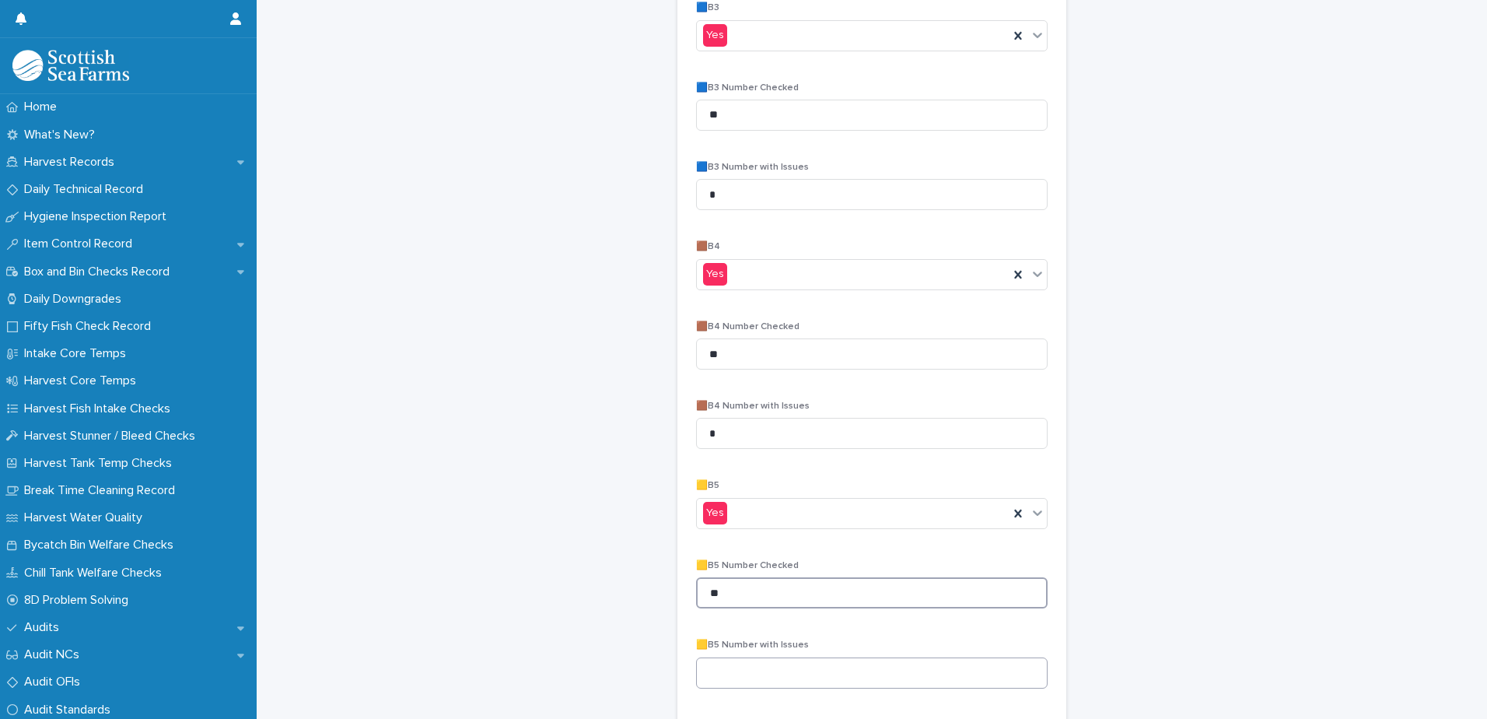
type input "**"
click at [756, 677] on input at bounding box center [871, 672] width 351 height 31
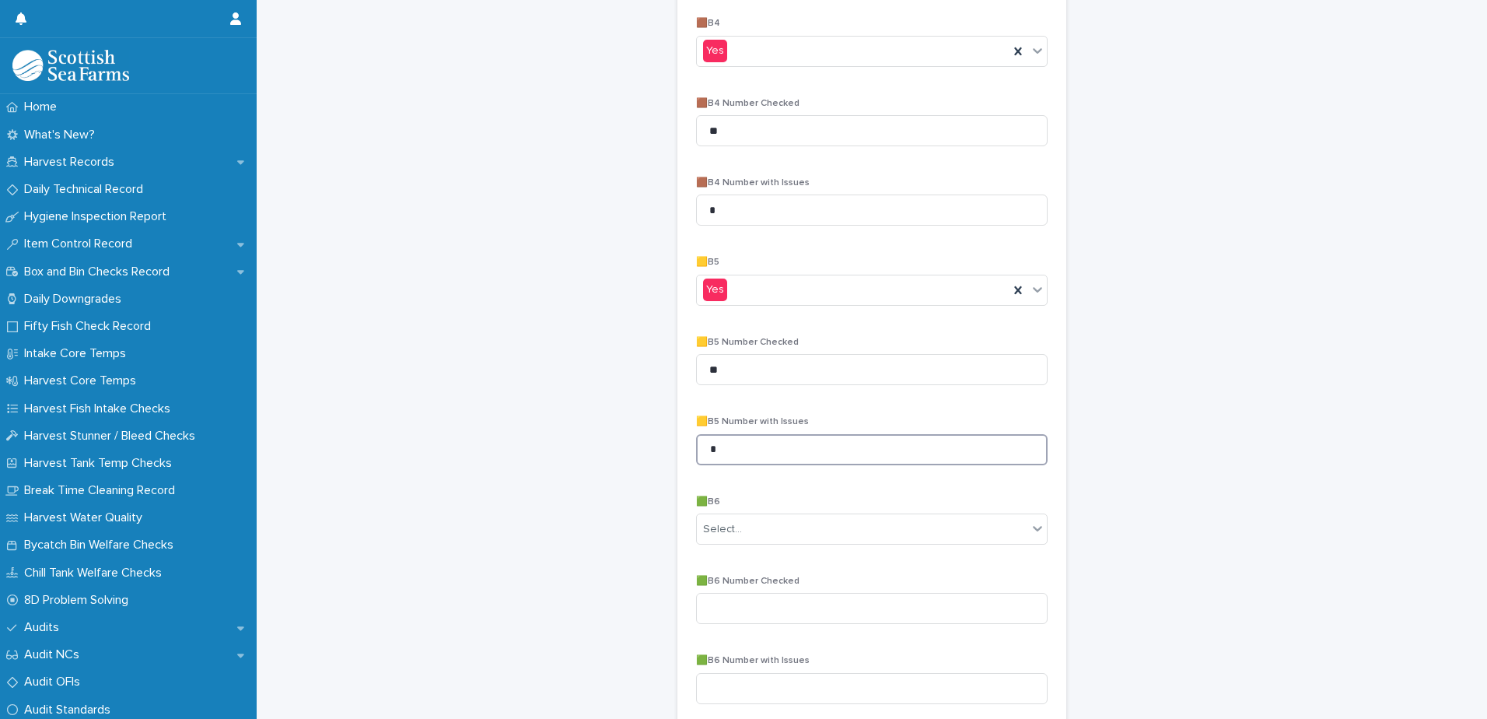
scroll to position [1089, 0]
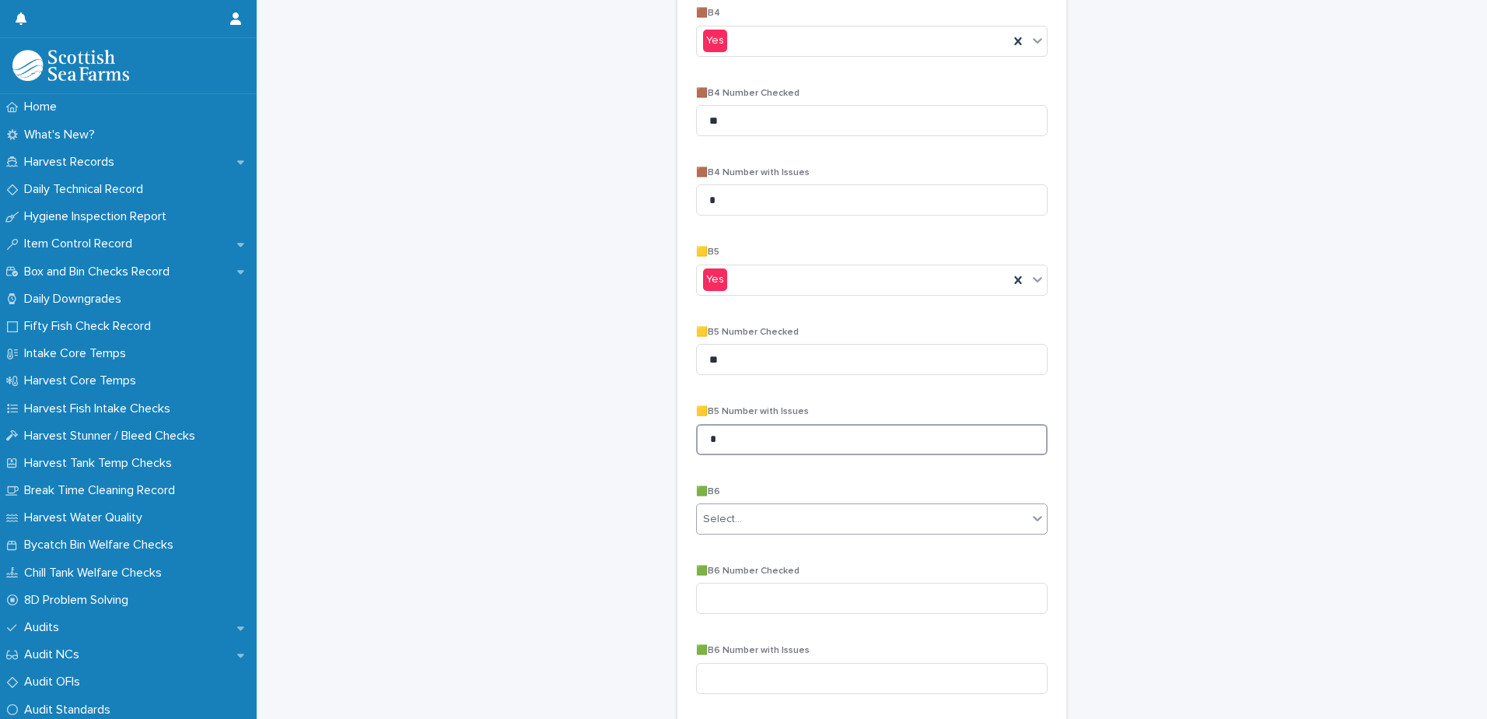
type input "*"
click at [829, 522] on div "Select..." at bounding box center [862, 519] width 330 height 26
drag, startPoint x: 796, startPoint y: 561, endPoint x: 754, endPoint y: 549, distance: 44.3
click at [754, 549] on div "N/A" at bounding box center [866, 548] width 350 height 27
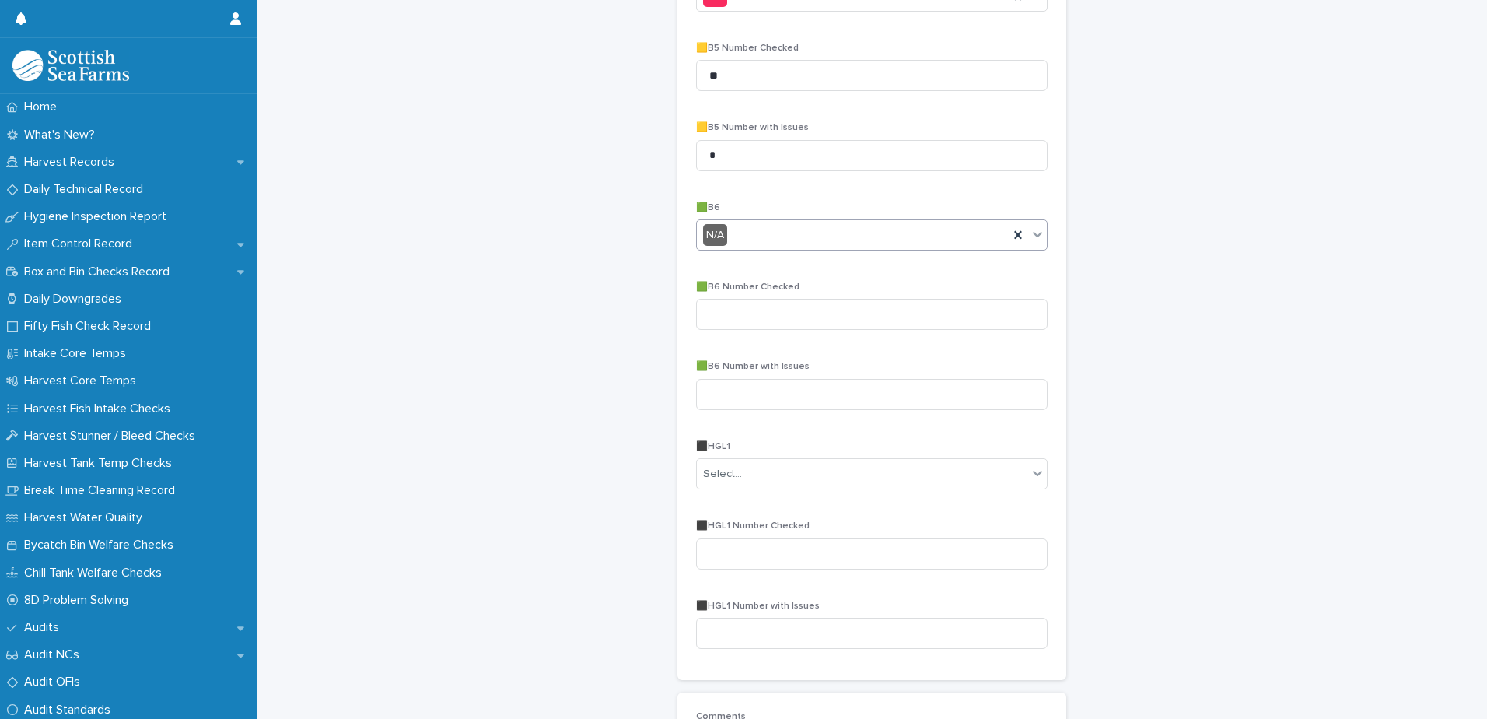
scroll to position [1400, 0]
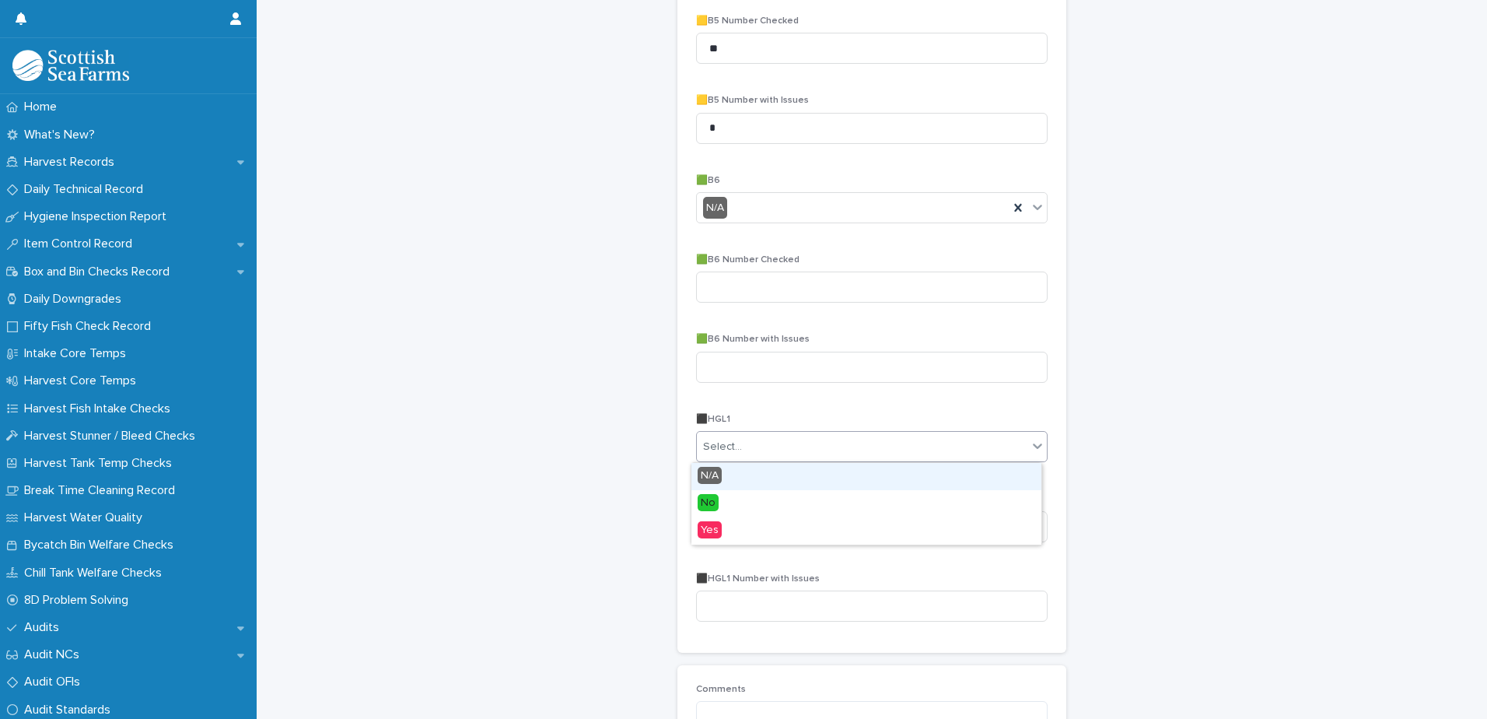
click at [865, 452] on div "Select..." at bounding box center [862, 447] width 330 height 26
click at [761, 532] on div "Yes" at bounding box center [866, 530] width 350 height 27
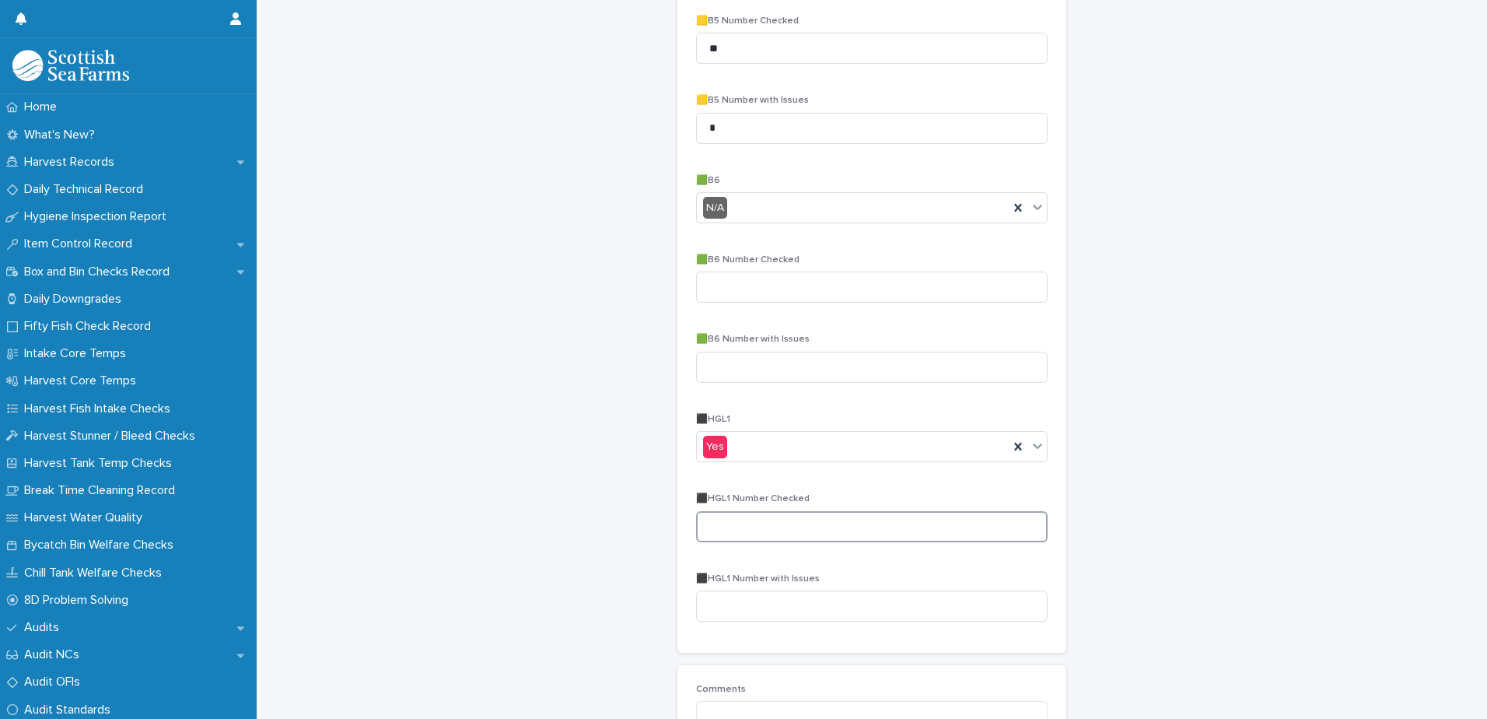
click at [839, 528] on input at bounding box center [871, 526] width 351 height 31
type input "**"
click at [794, 605] on input at bounding box center [871, 605] width 351 height 31
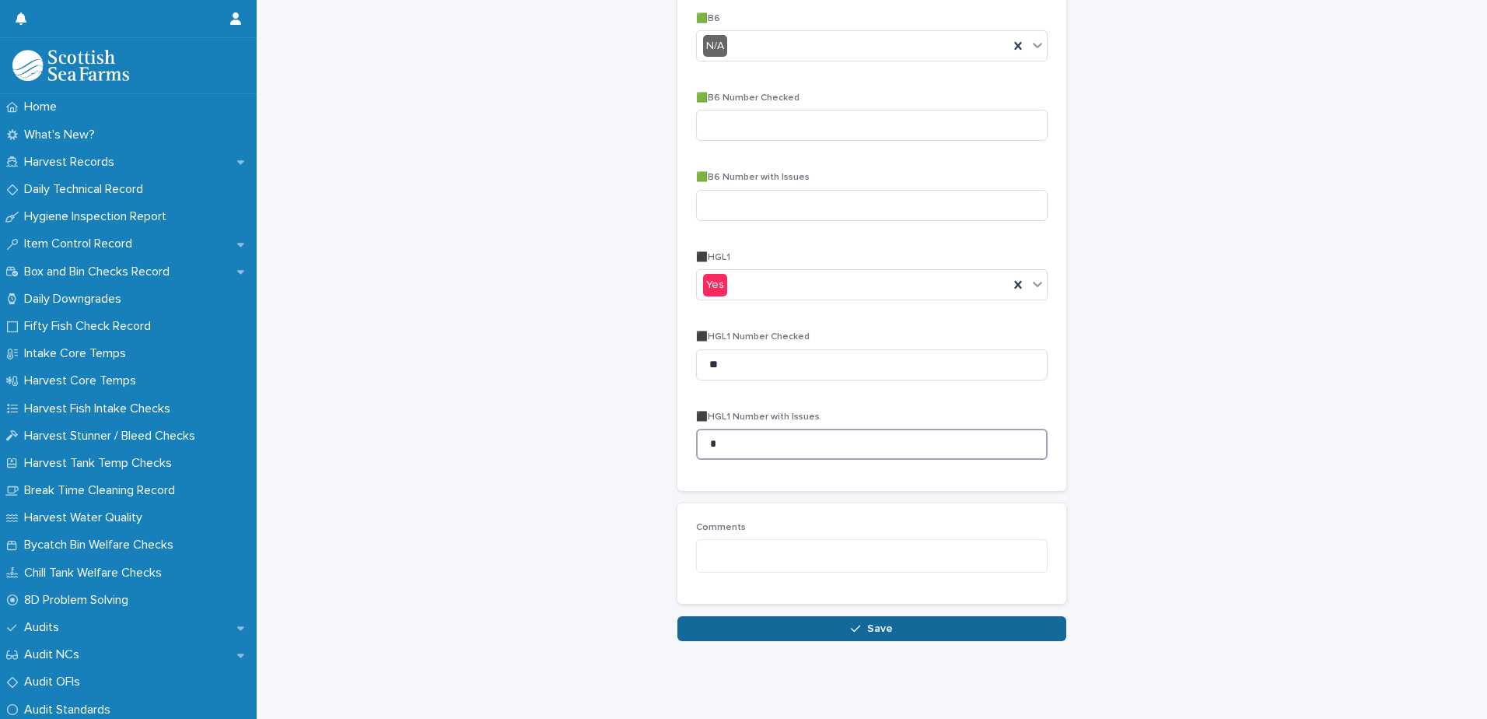
scroll to position [1573, 0]
type input "*"
click at [843, 616] on button "Save" at bounding box center [871, 628] width 389 height 25
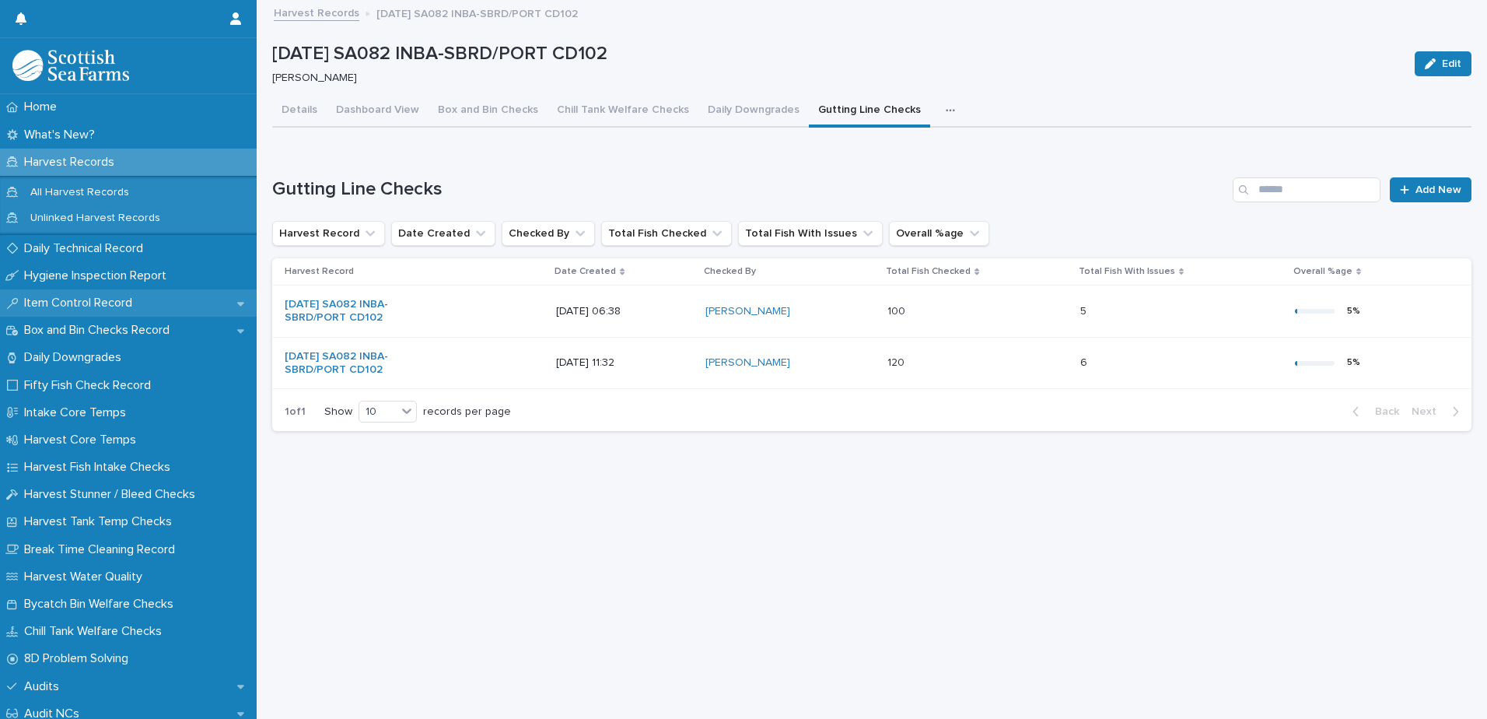
click at [102, 303] on p "Item Control Record" at bounding box center [81, 302] width 127 height 15
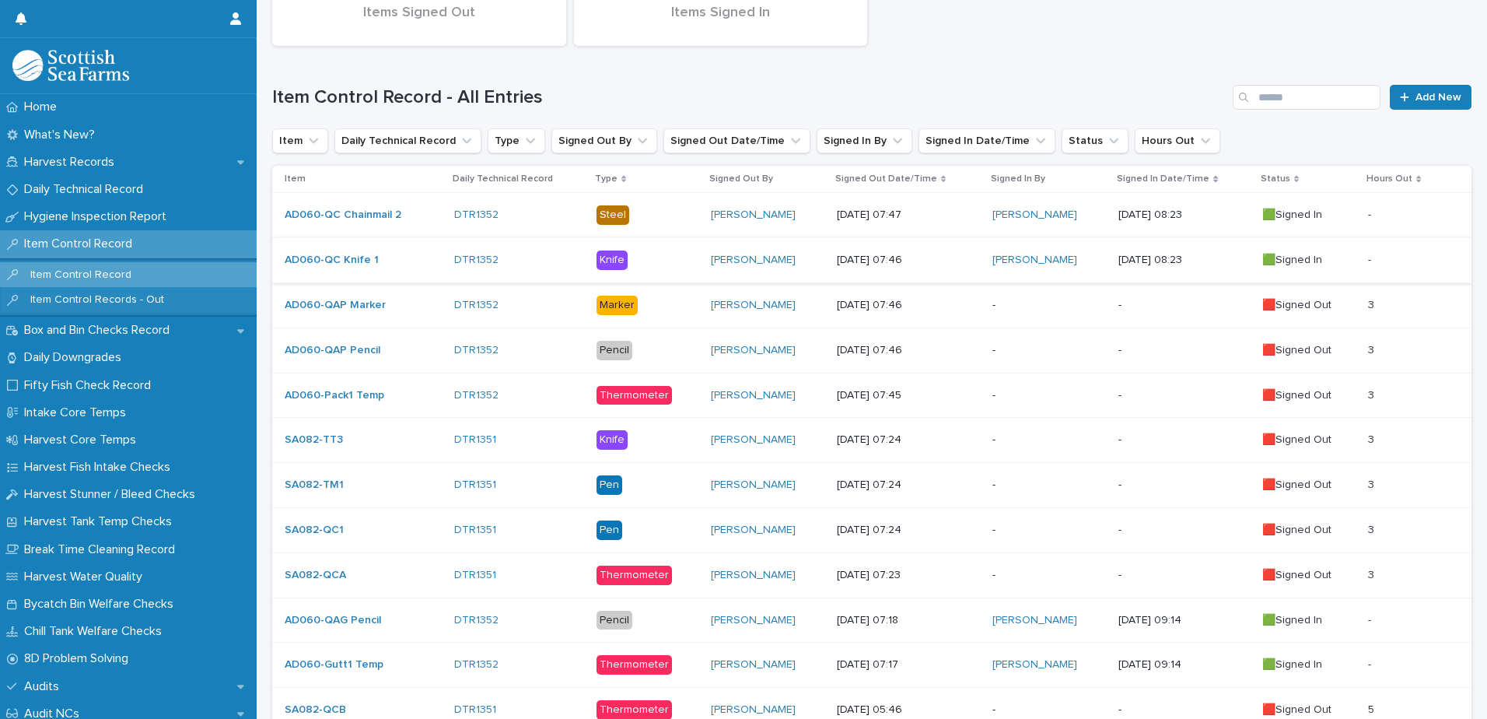
scroll to position [311, 0]
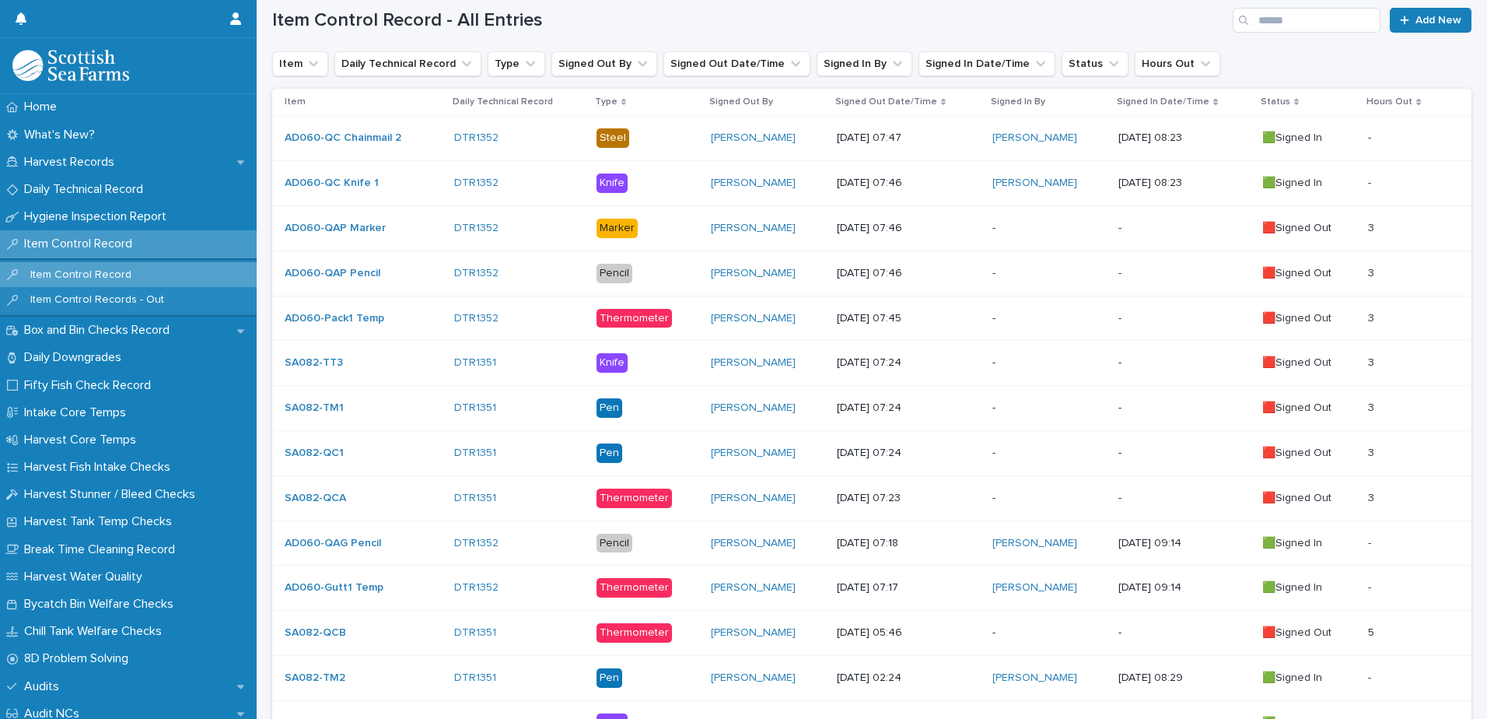
click at [1040, 635] on p "-" at bounding box center [1049, 632] width 114 height 13
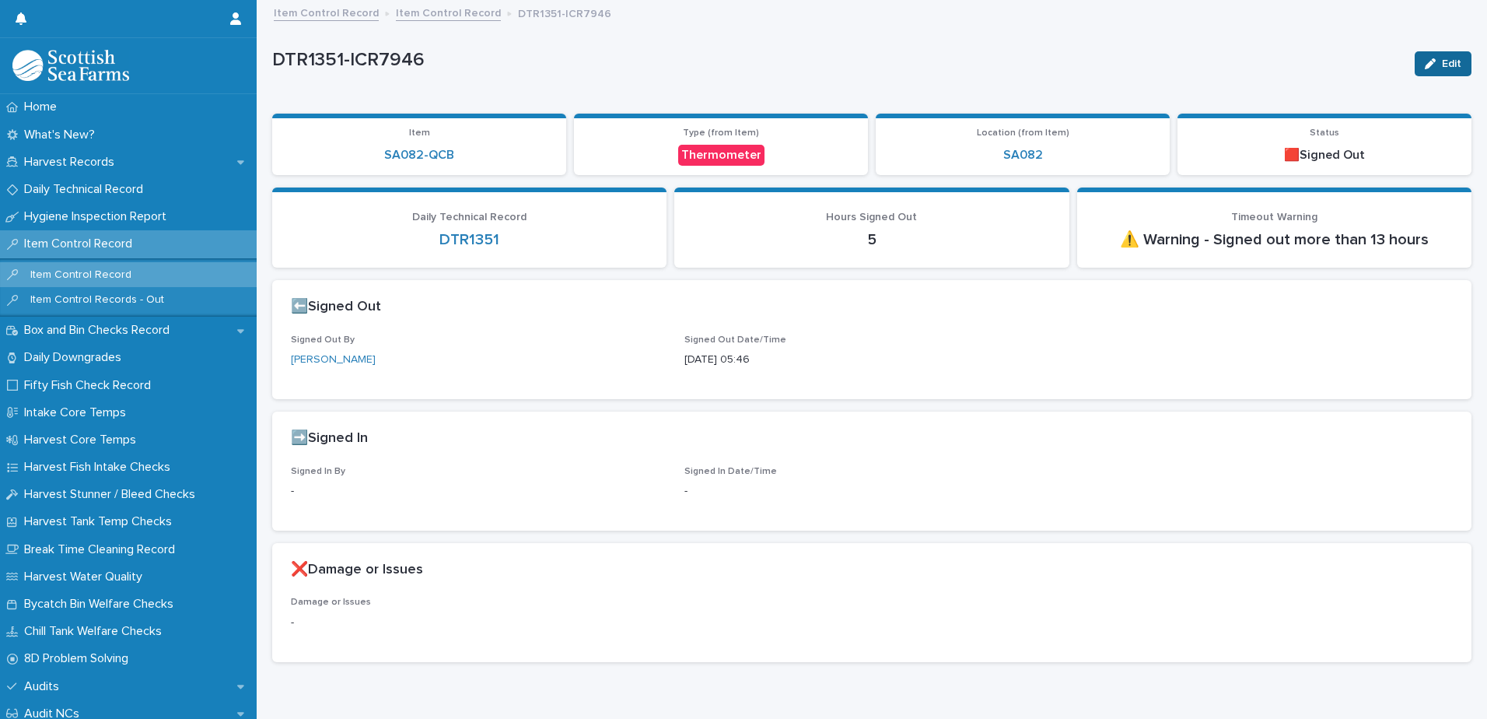
click at [1442, 61] on span "Edit" at bounding box center [1451, 63] width 19 height 11
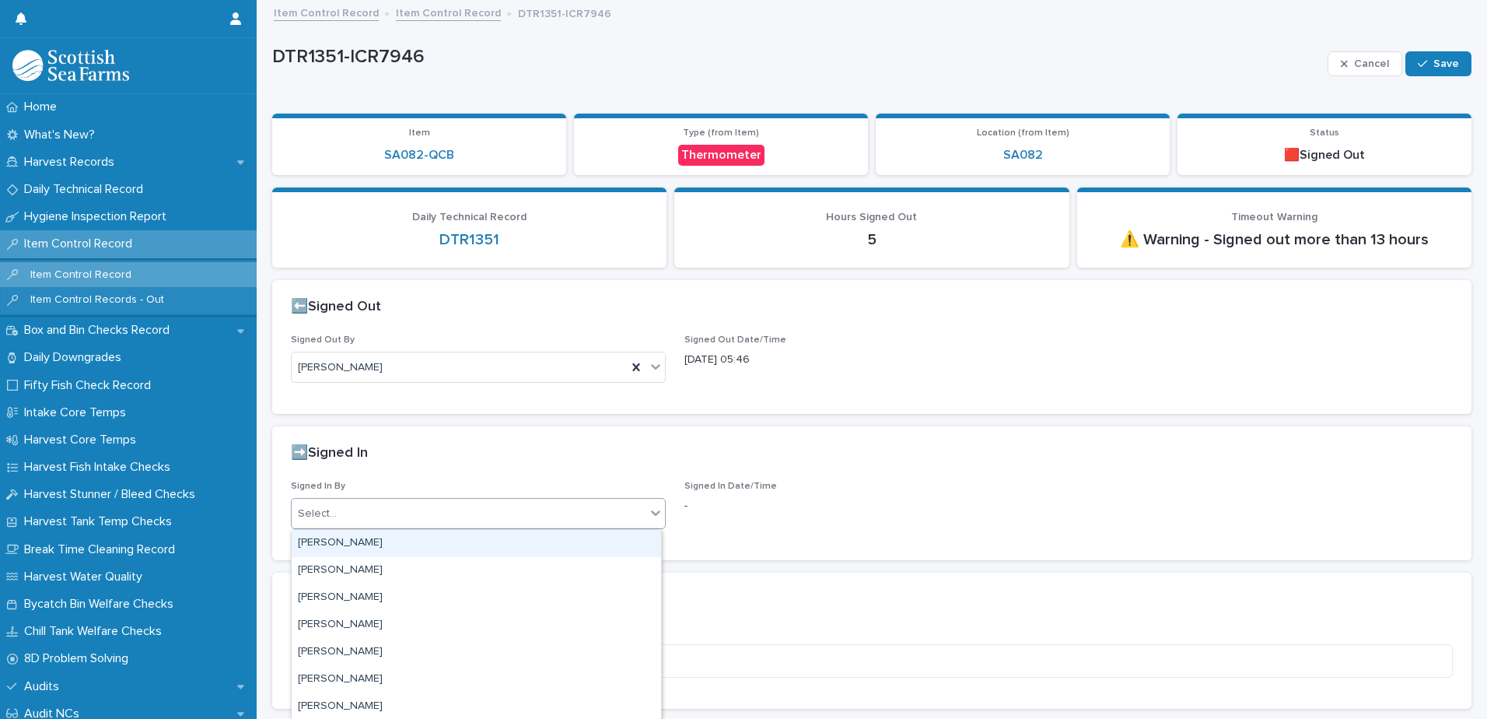
click at [360, 512] on div "Select..." at bounding box center [469, 514] width 354 height 26
type input "****"
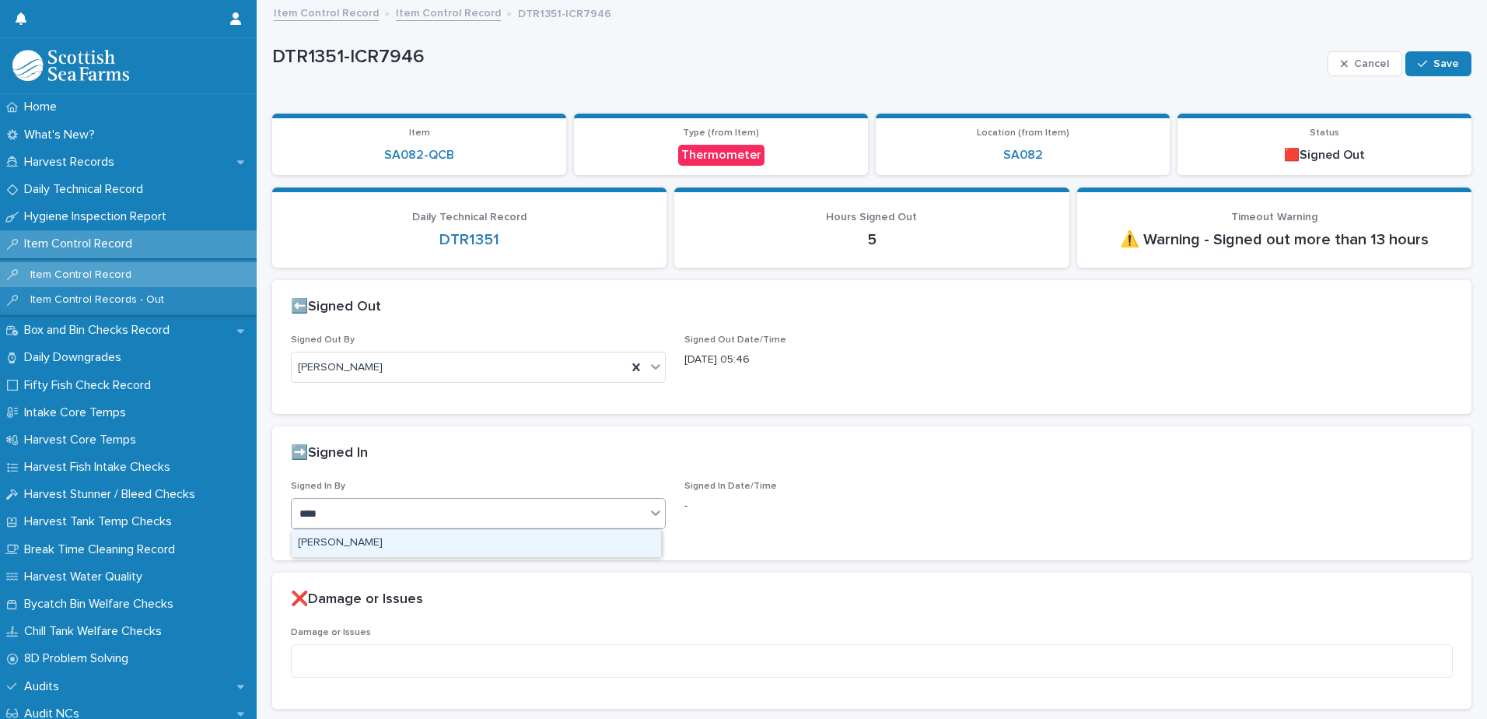
click at [367, 537] on div "[PERSON_NAME]" at bounding box center [476, 543] width 369 height 27
click at [1433, 67] on span "Save" at bounding box center [1446, 63] width 26 height 11
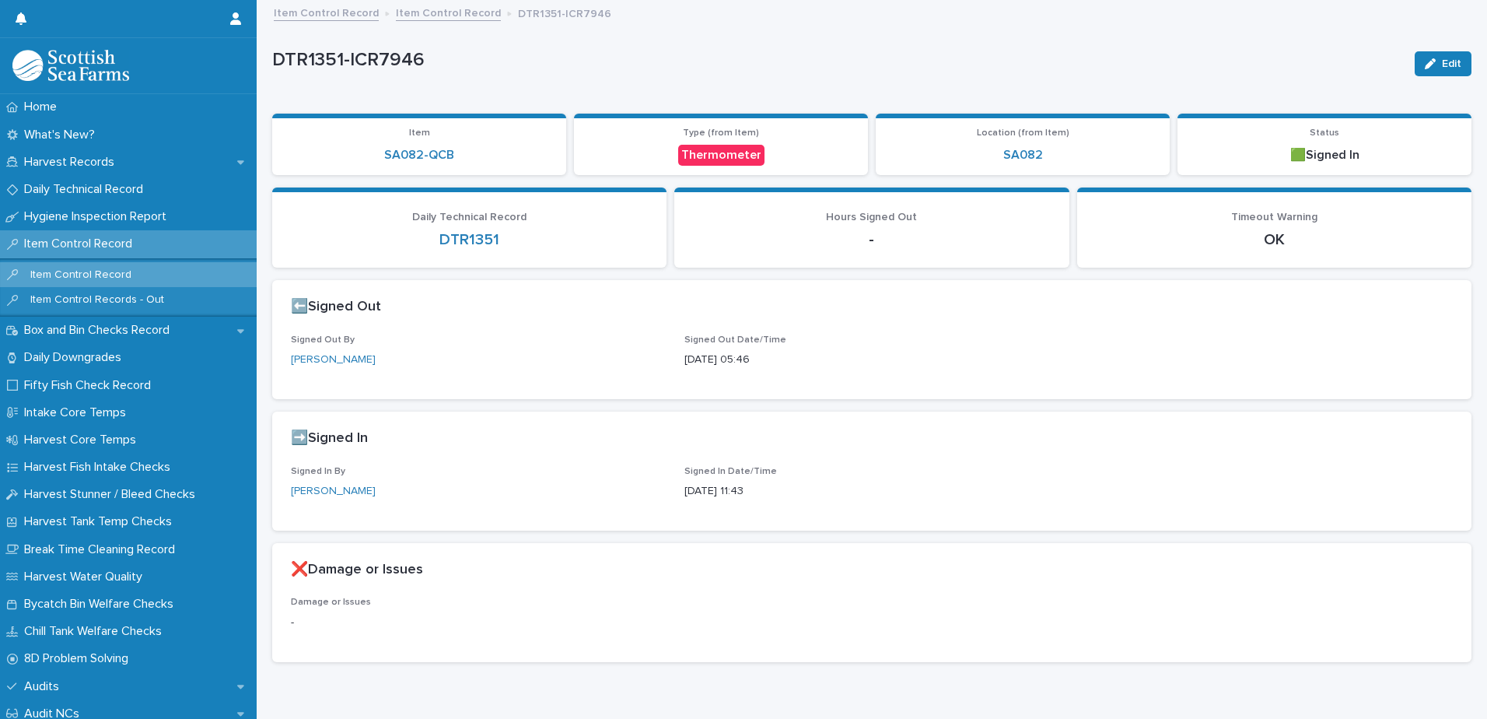
click at [424, 14] on link "Item Control Record" at bounding box center [448, 12] width 105 height 18
